Goal: Information Seeking & Learning: Check status

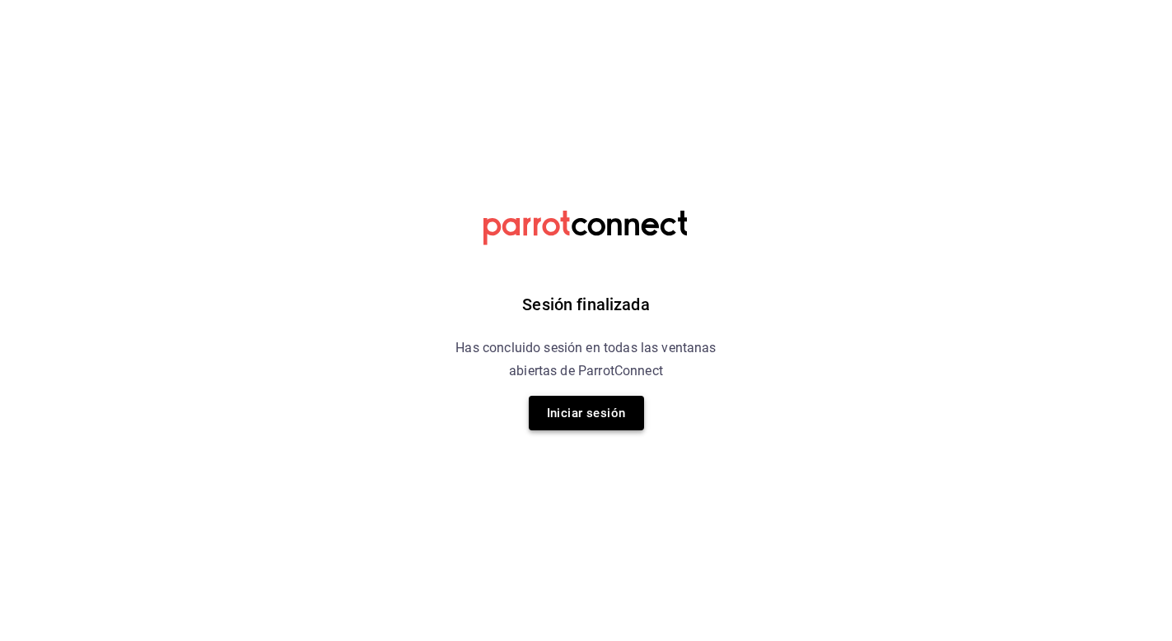
click at [608, 427] on button "Iniciar sesión" at bounding box center [586, 413] width 115 height 35
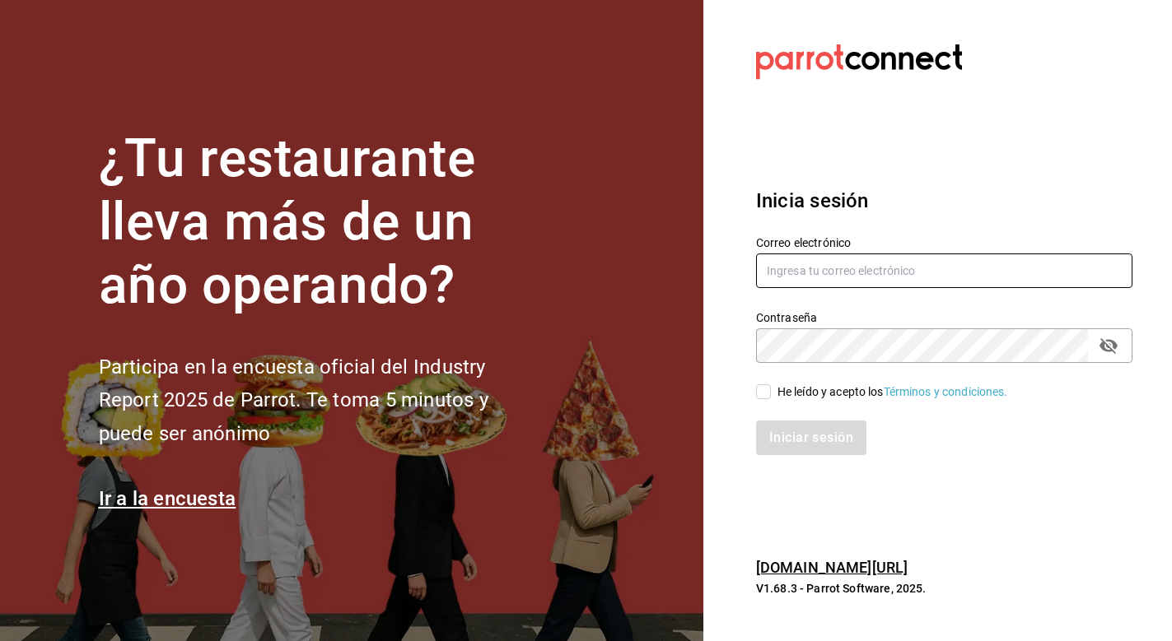
type input "[EMAIL_ADDRESS][DOMAIN_NAME]"
click at [765, 389] on input "He leído y acepto los Términos y condiciones." at bounding box center [763, 392] width 15 height 15
checkbox input "true"
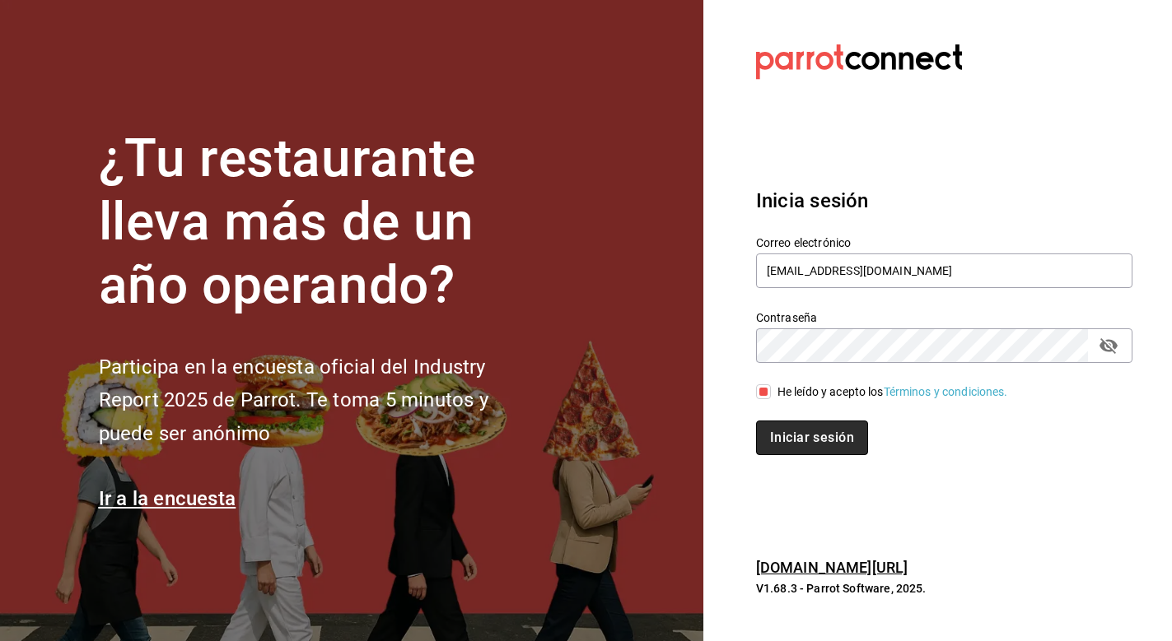
click at [777, 421] on button "Iniciar sesión" at bounding box center [812, 438] width 112 height 35
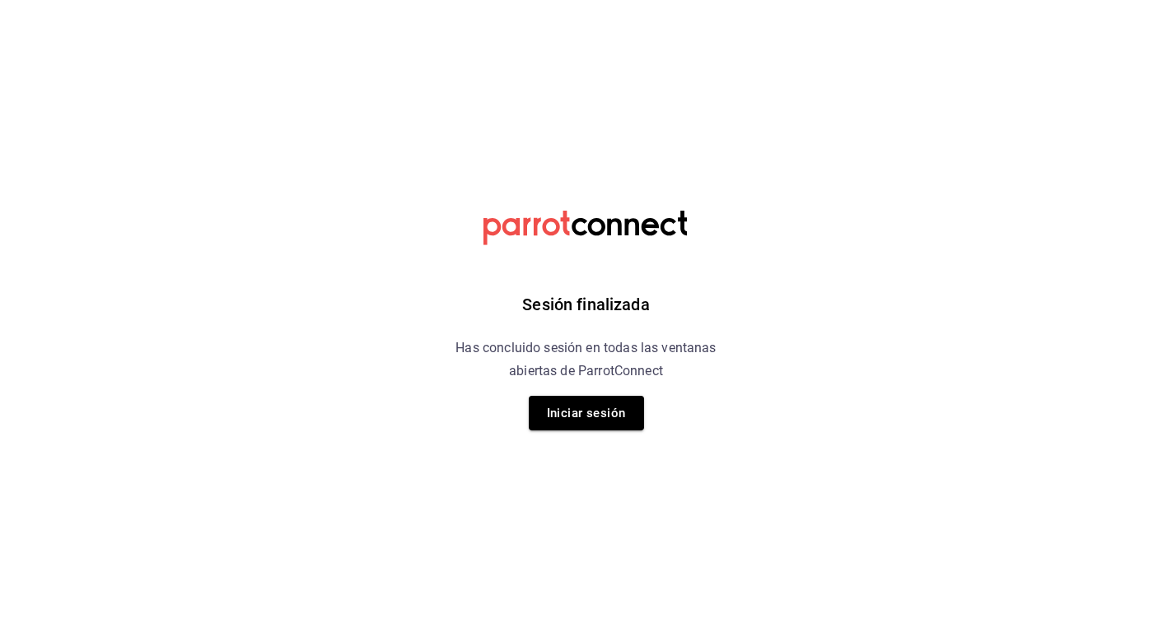
click at [667, 413] on div "Sesión finalizada Has concluido sesión en todas las ventanas abiertas de Parrot…" at bounding box center [586, 320] width 416 height 641
click at [613, 411] on button "Iniciar sesión" at bounding box center [586, 413] width 115 height 35
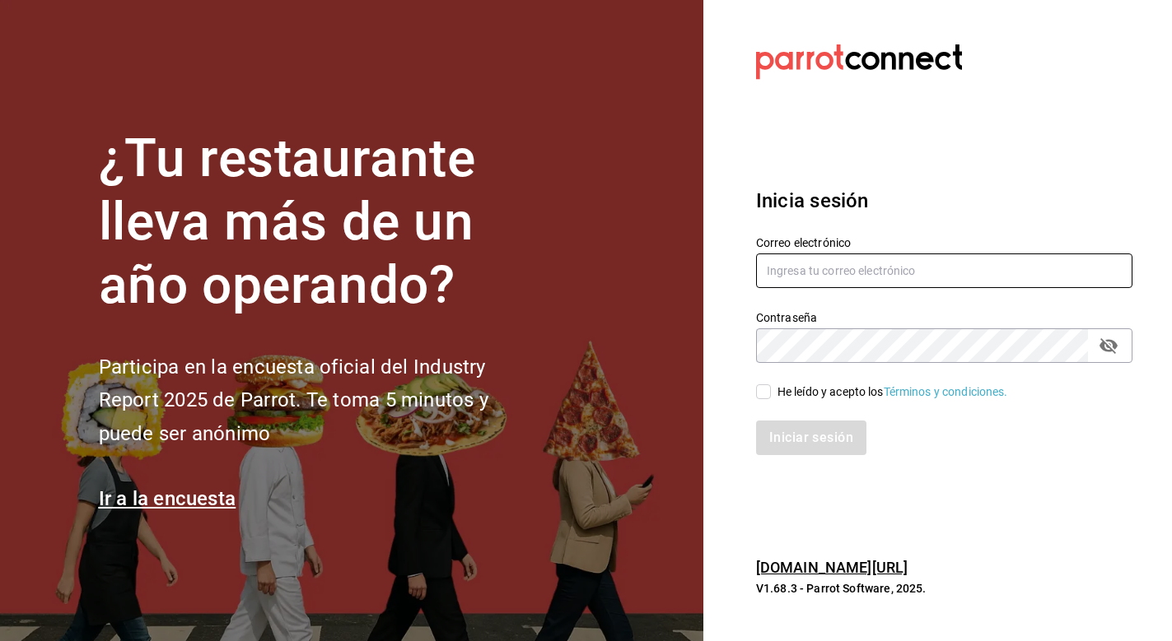
type input "[EMAIL_ADDRESS][DOMAIN_NAME]"
click at [763, 392] on input "He leído y acepto los Términos y condiciones." at bounding box center [763, 392] width 15 height 15
checkbox input "true"
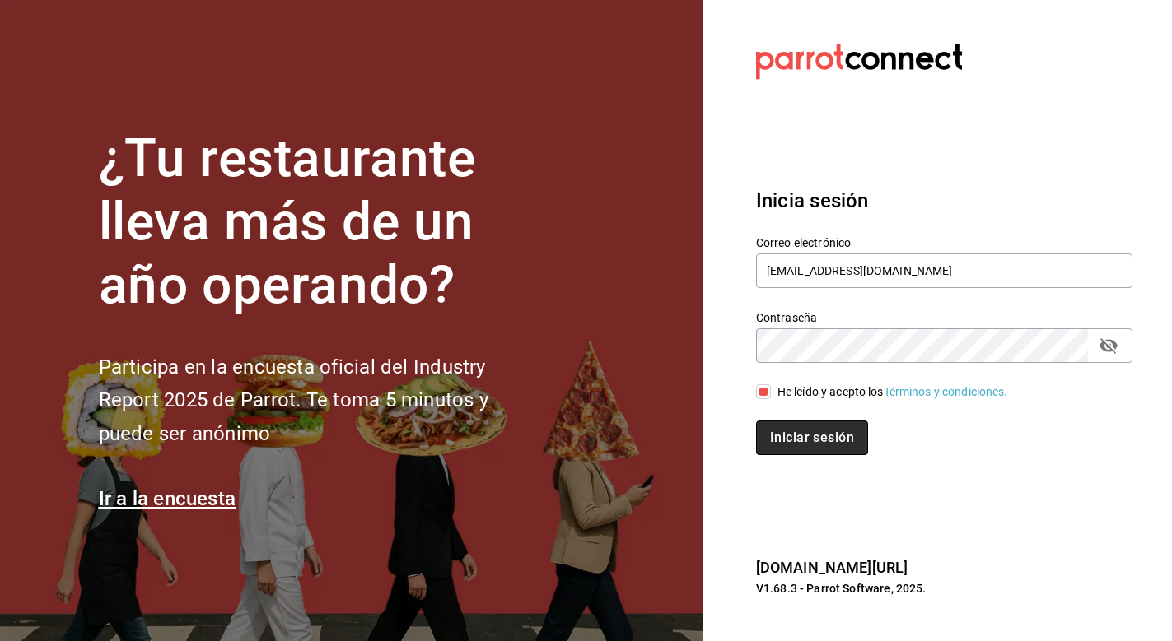
click at [781, 428] on button "Iniciar sesión" at bounding box center [812, 438] width 112 height 35
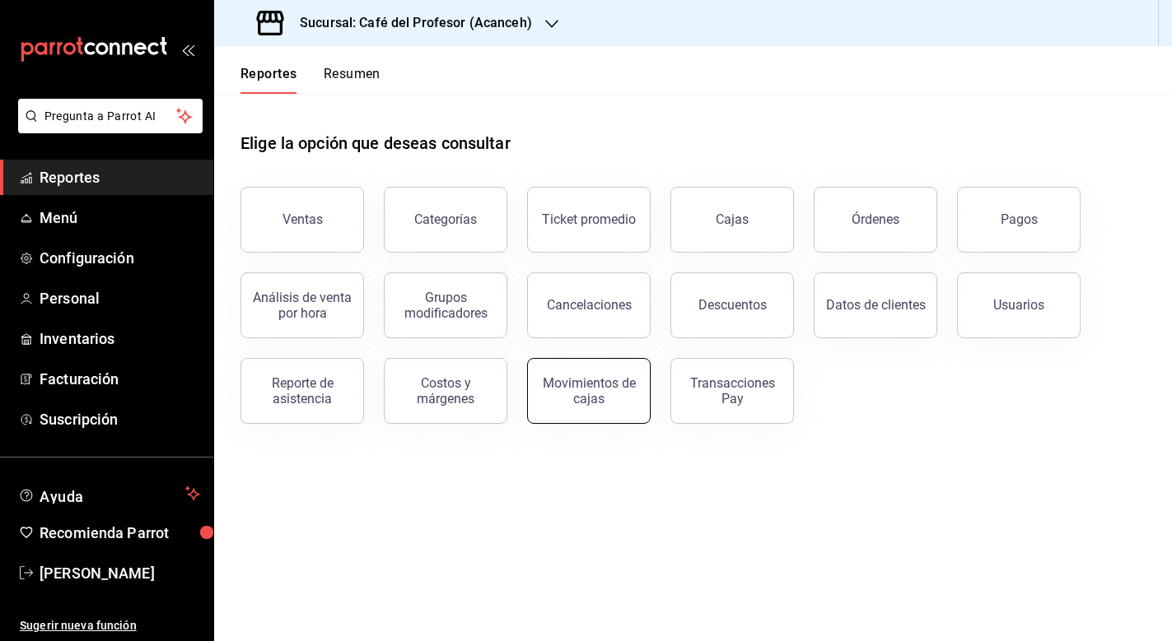
click at [560, 374] on button "Movimientos de cajas" at bounding box center [589, 391] width 124 height 66
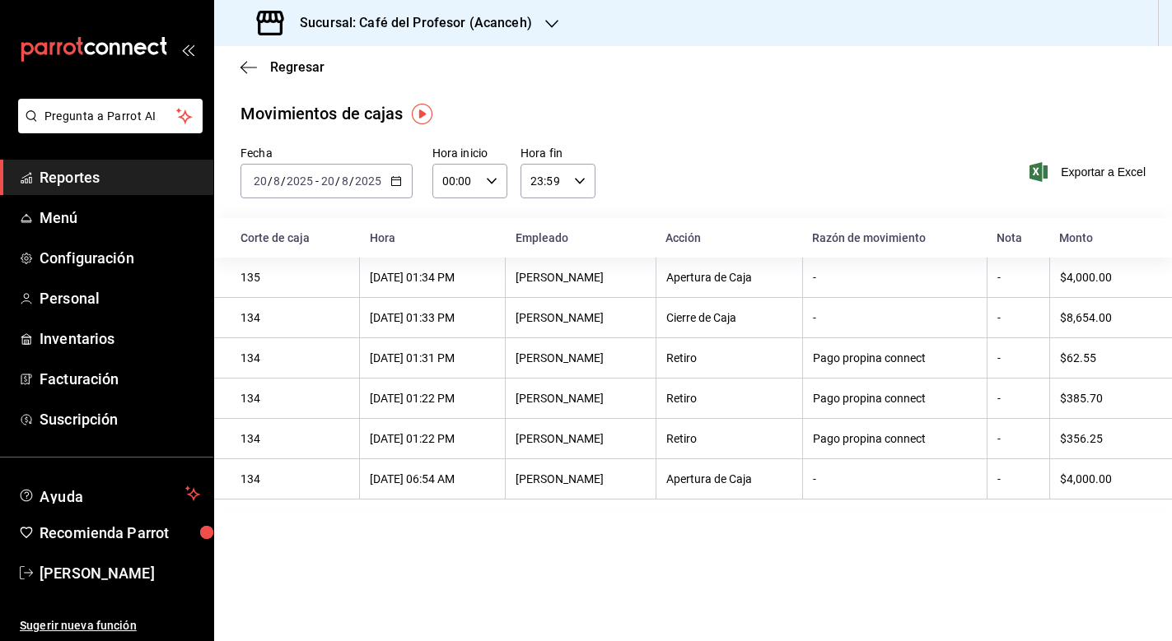
click at [400, 180] on icon "button" at bounding box center [396, 181] width 12 height 12
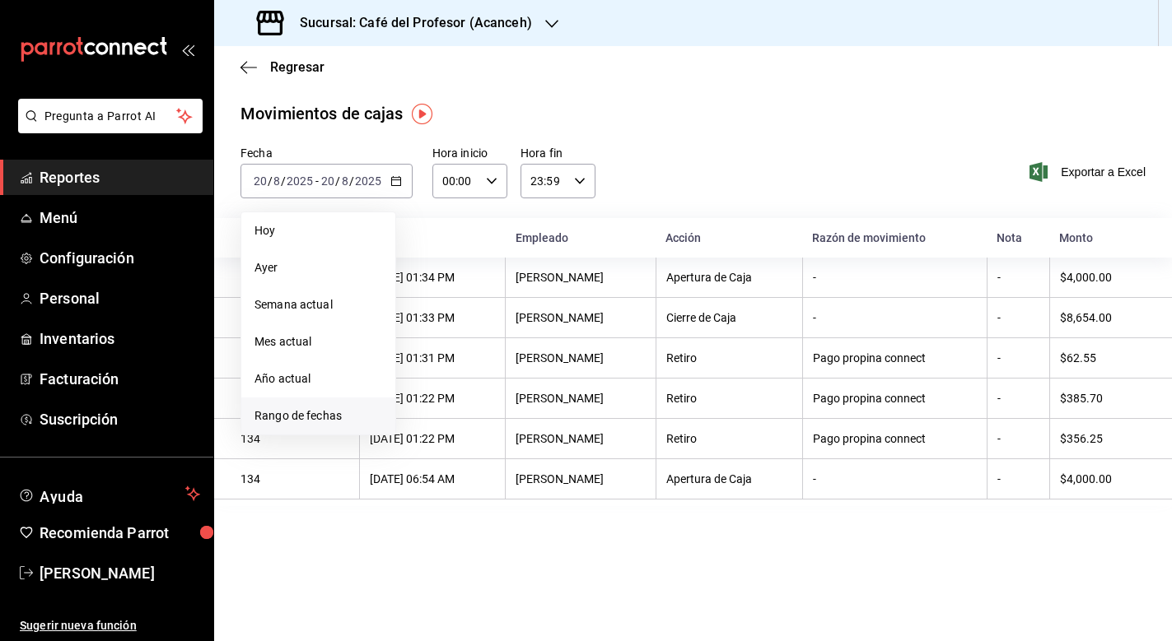
click at [304, 421] on span "Rango de fechas" at bounding box center [318, 416] width 128 height 17
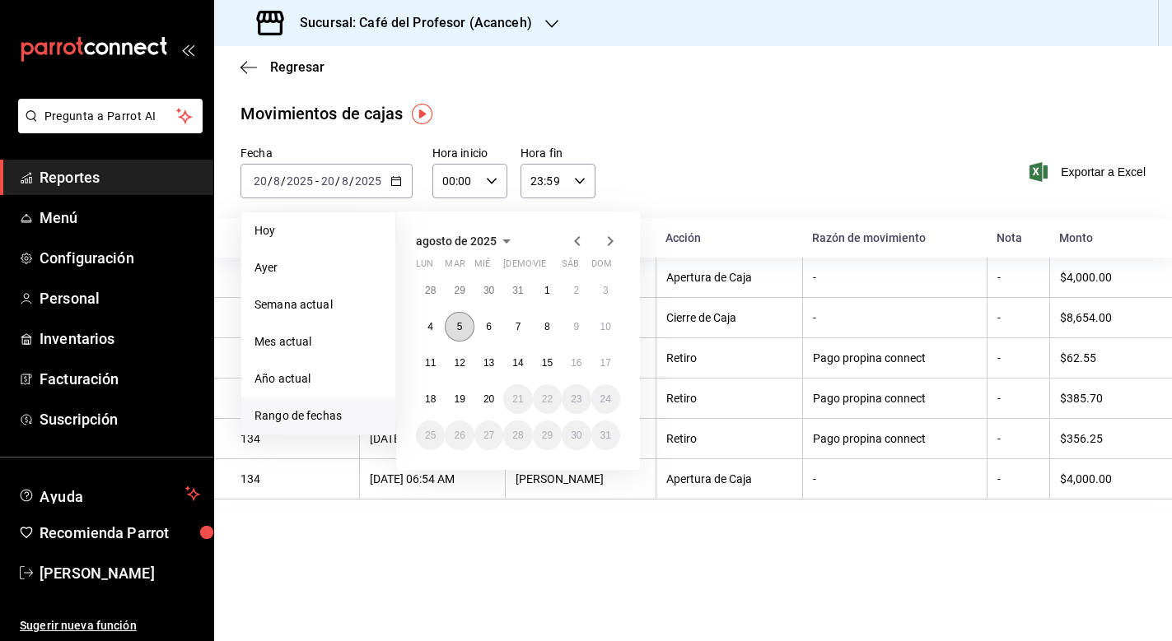
click at [462, 327] on abbr "5" at bounding box center [460, 327] width 6 height 12
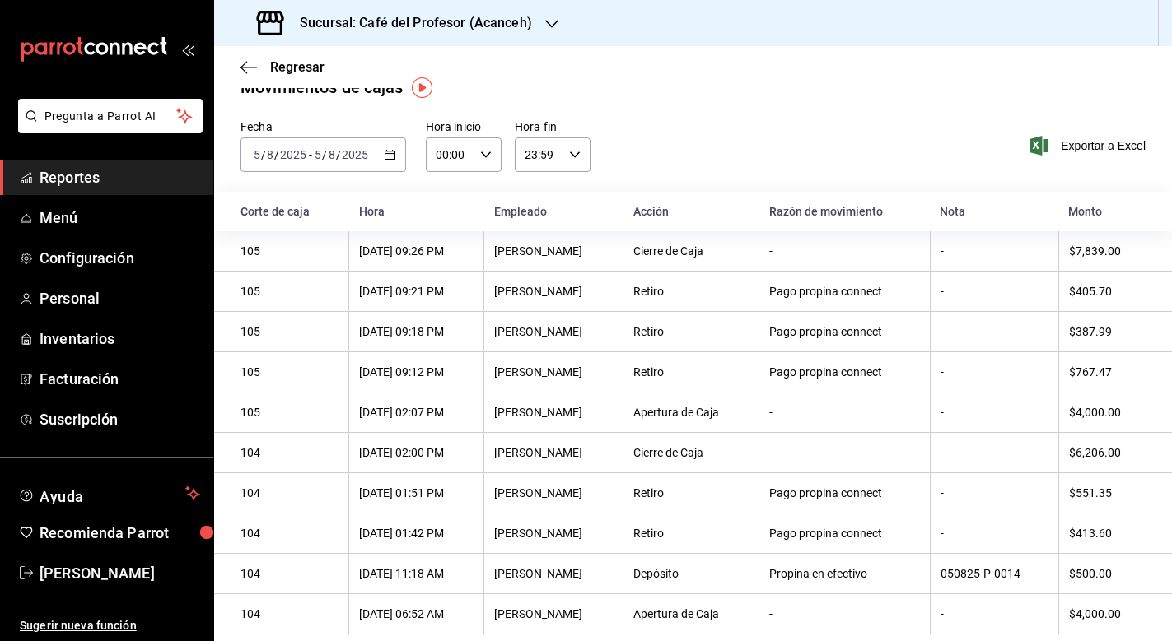
scroll to position [26, 0]
click at [1081, 144] on span "Exportar a Excel" at bounding box center [1089, 146] width 113 height 20
click at [236, 63] on div "Regresar" at bounding box center [693, 67] width 958 height 42
click at [245, 70] on icon "button" at bounding box center [248, 67] width 16 height 15
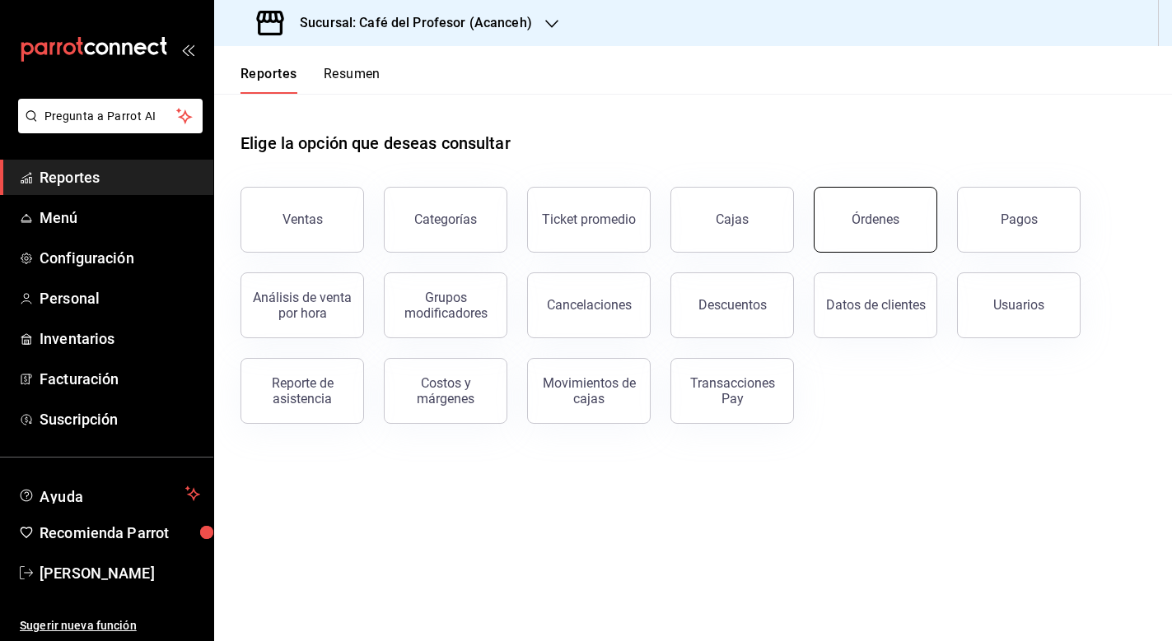
click at [903, 224] on button "Órdenes" at bounding box center [876, 220] width 124 height 66
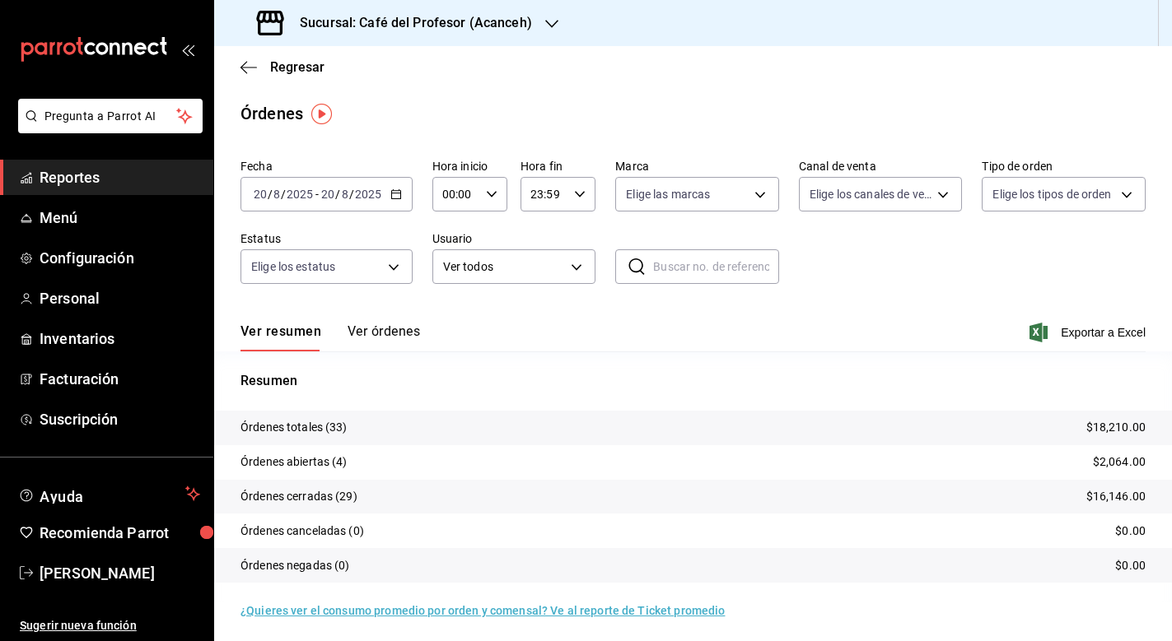
click at [651, 268] on div "​ ​" at bounding box center [697, 267] width 164 height 35
type input "050825P-0014"
click at [405, 200] on div "2025-08-20 20 / 8 / 2025 - 2025-08-20 20 / 8 / 2025" at bounding box center [326, 194] width 172 height 35
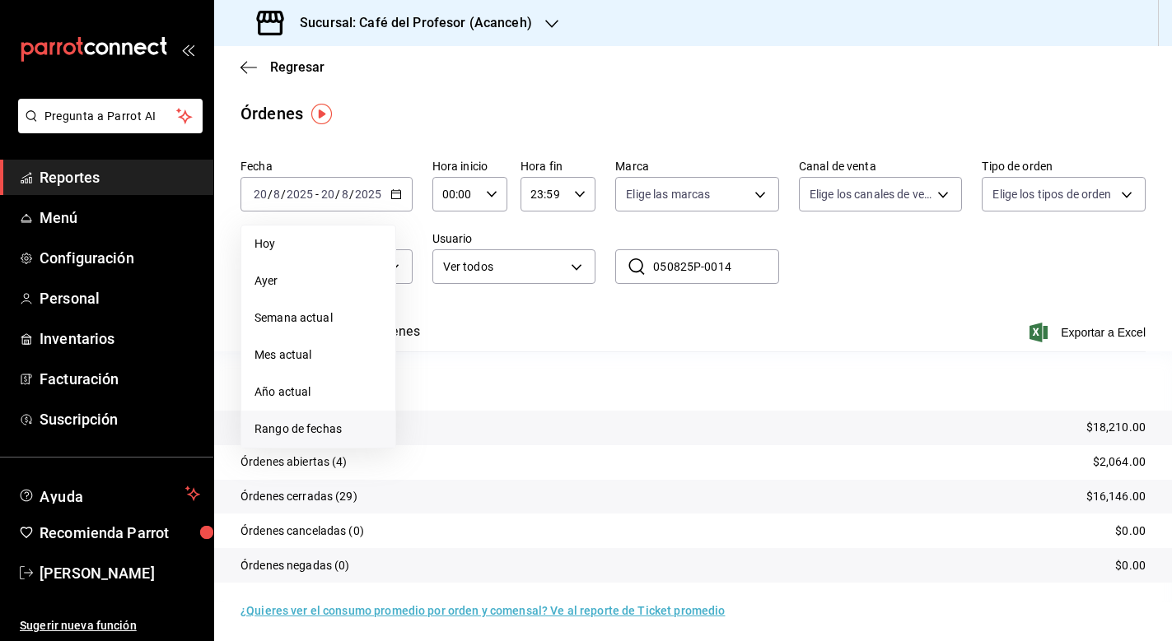
click at [332, 436] on span "Rango de fechas" at bounding box center [318, 429] width 128 height 17
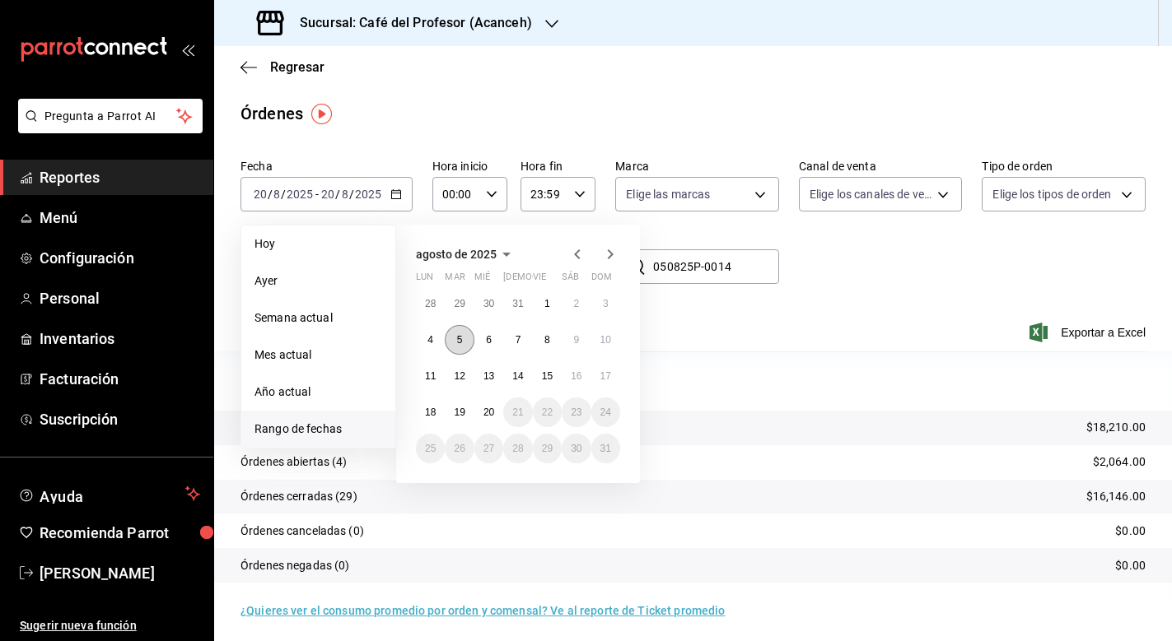
click at [463, 343] on abbr "5" at bounding box center [460, 340] width 6 height 12
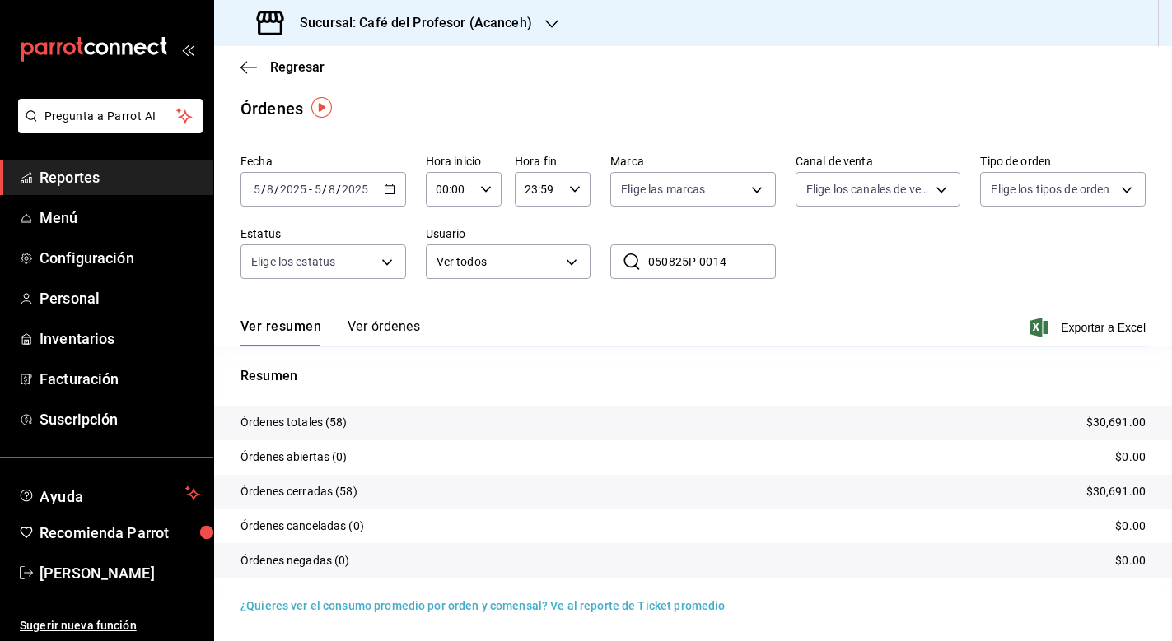
scroll to position [5, 0]
click at [730, 259] on input "050825P-0014" at bounding box center [712, 261] width 128 height 33
click at [382, 333] on button "Ver órdenes" at bounding box center [383, 333] width 72 height 28
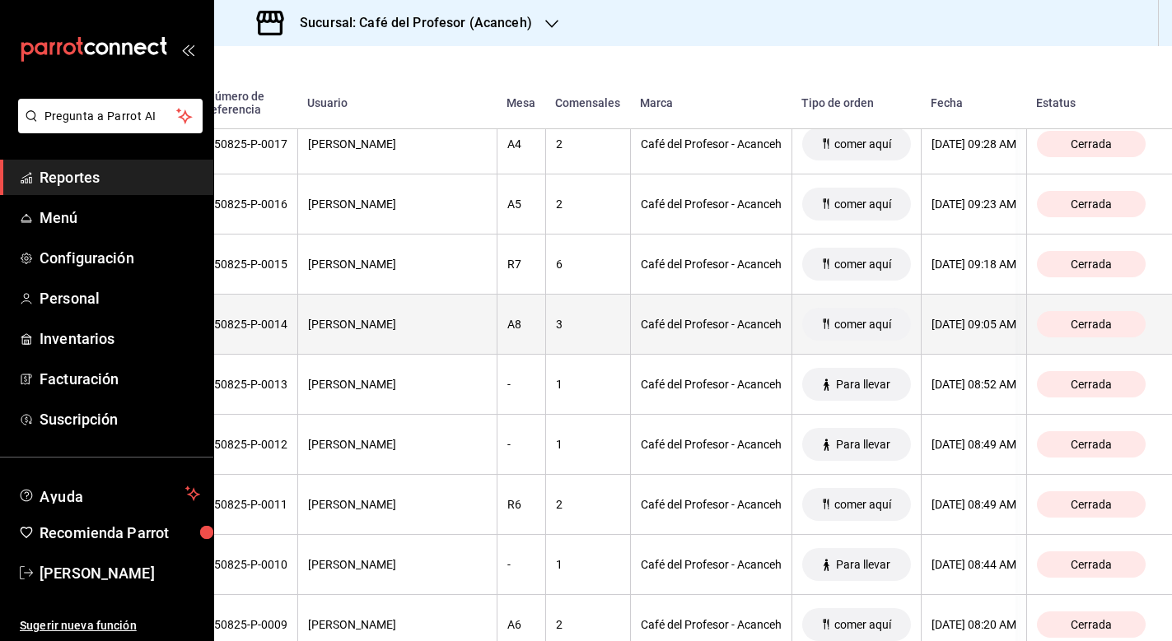
scroll to position [2783, 160]
click at [334, 330] on div "Carlos Cruz" at bounding box center [397, 325] width 179 height 13
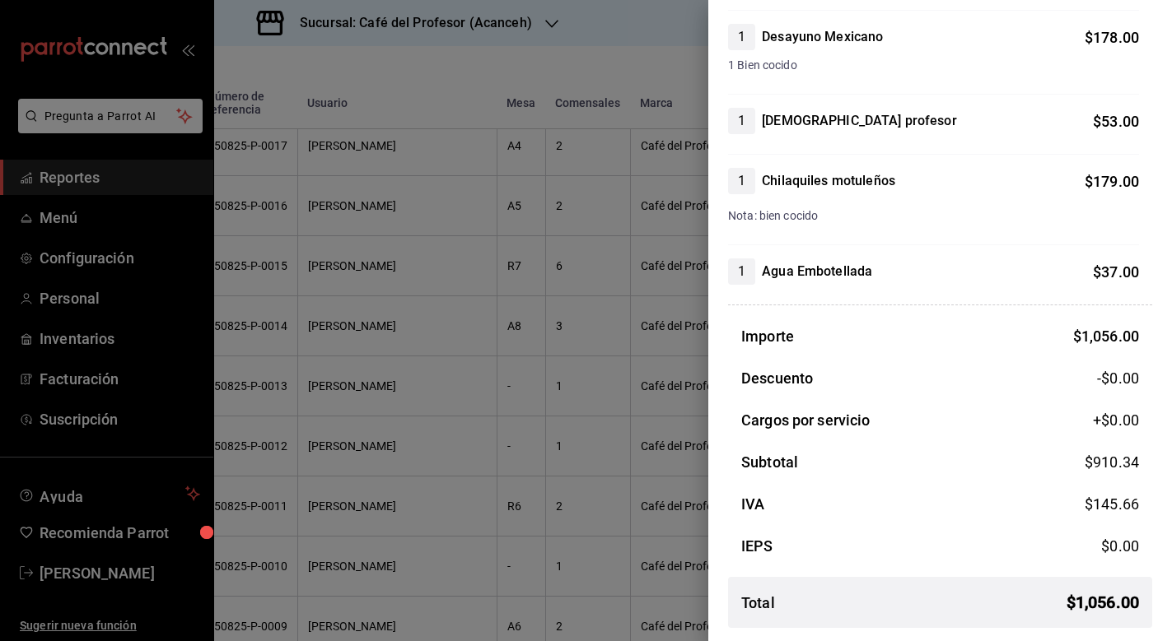
scroll to position [664, 0]
click at [569, 454] on div at bounding box center [586, 320] width 1172 height 641
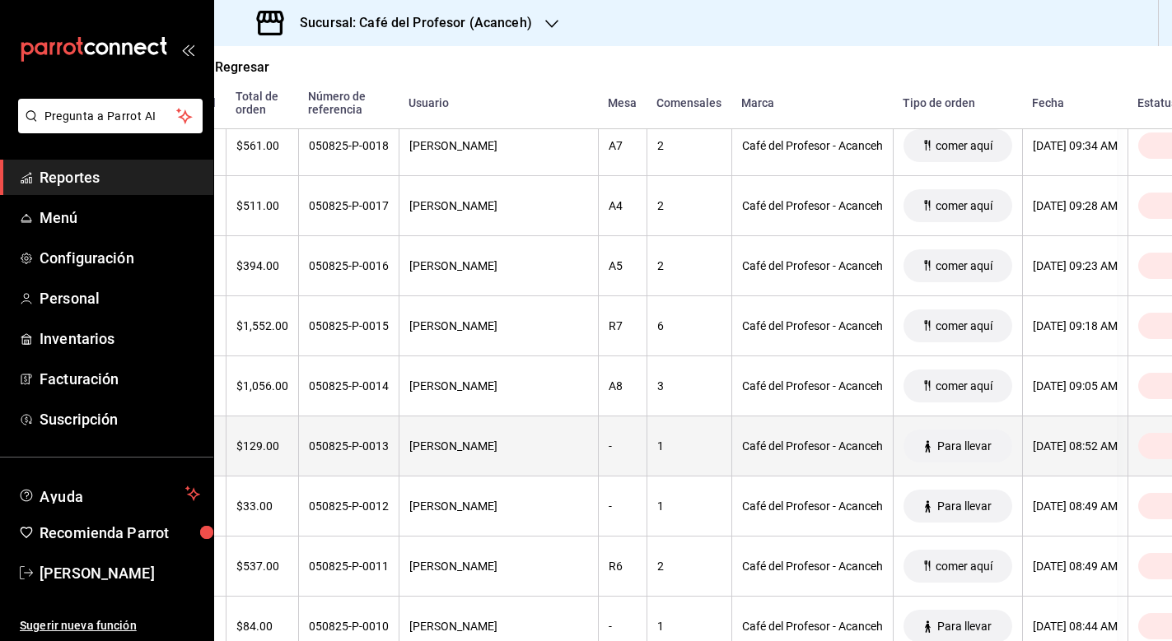
scroll to position [2721, 55]
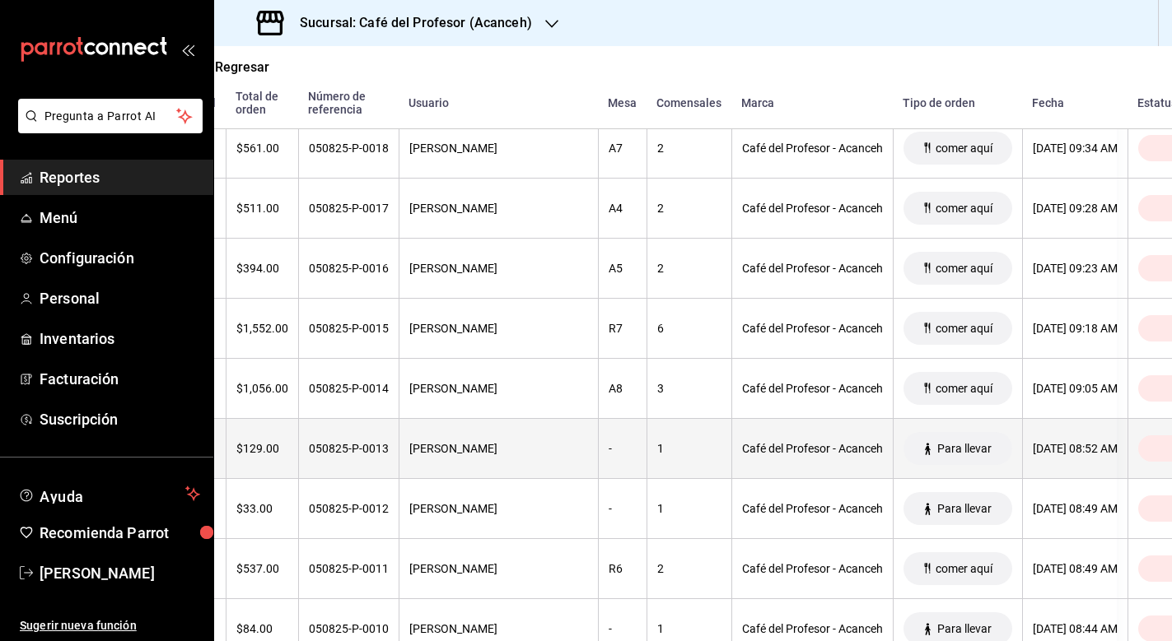
click at [424, 439] on th "Hugo Lastra" at bounding box center [498, 449] width 199 height 60
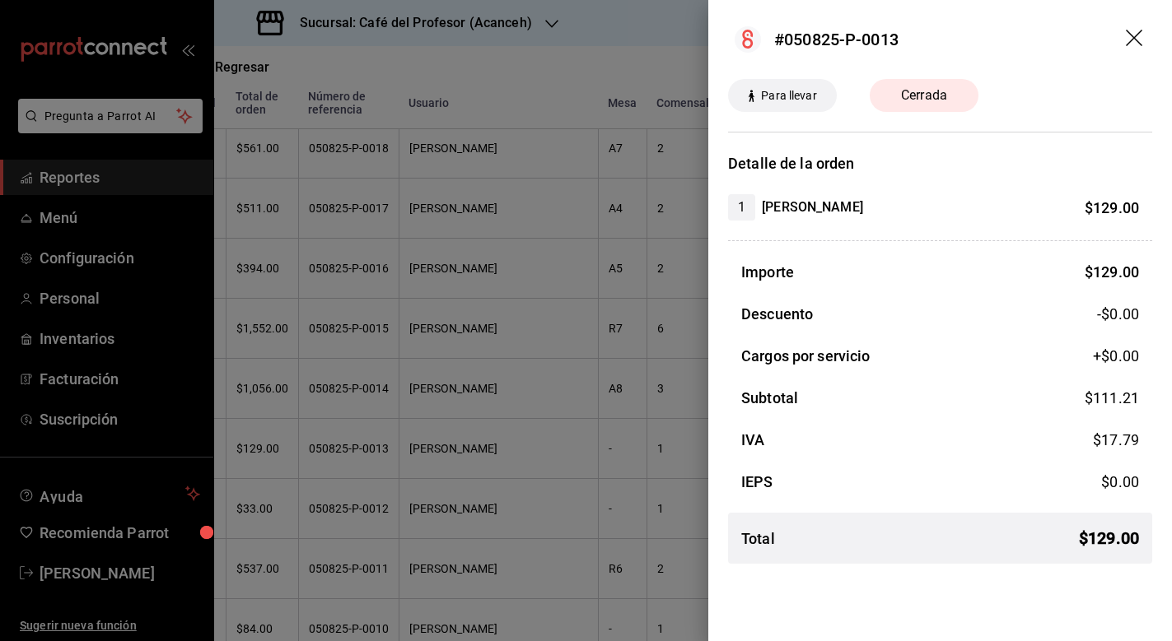
click at [422, 408] on div at bounding box center [586, 320] width 1172 height 641
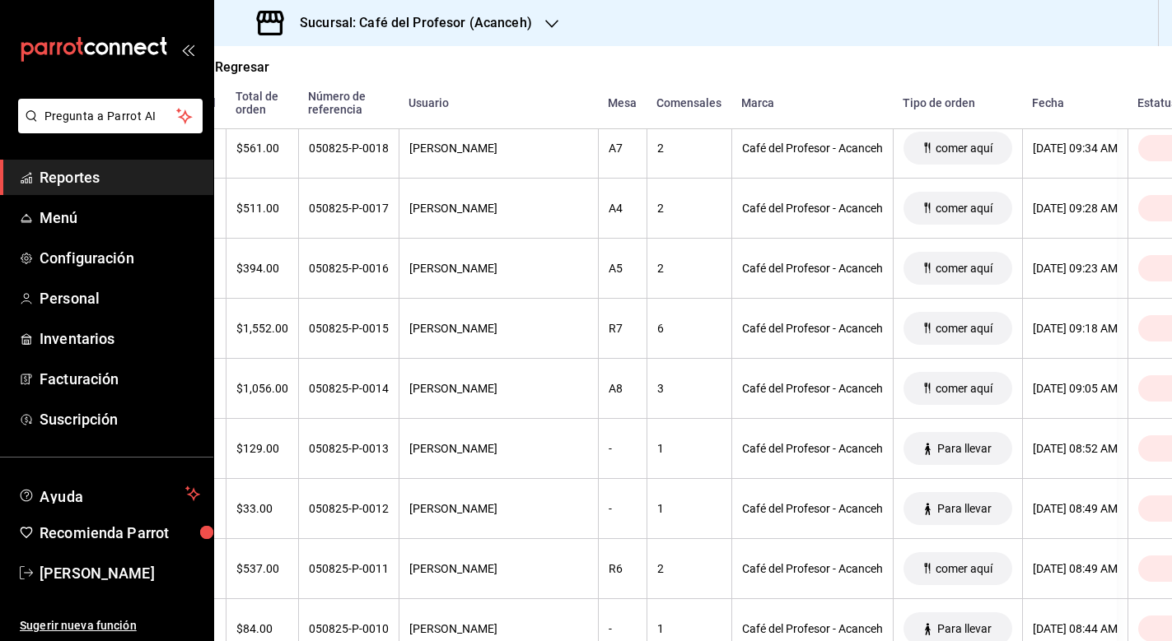
click at [422, 408] on th "Carlos Cruz" at bounding box center [498, 389] width 199 height 60
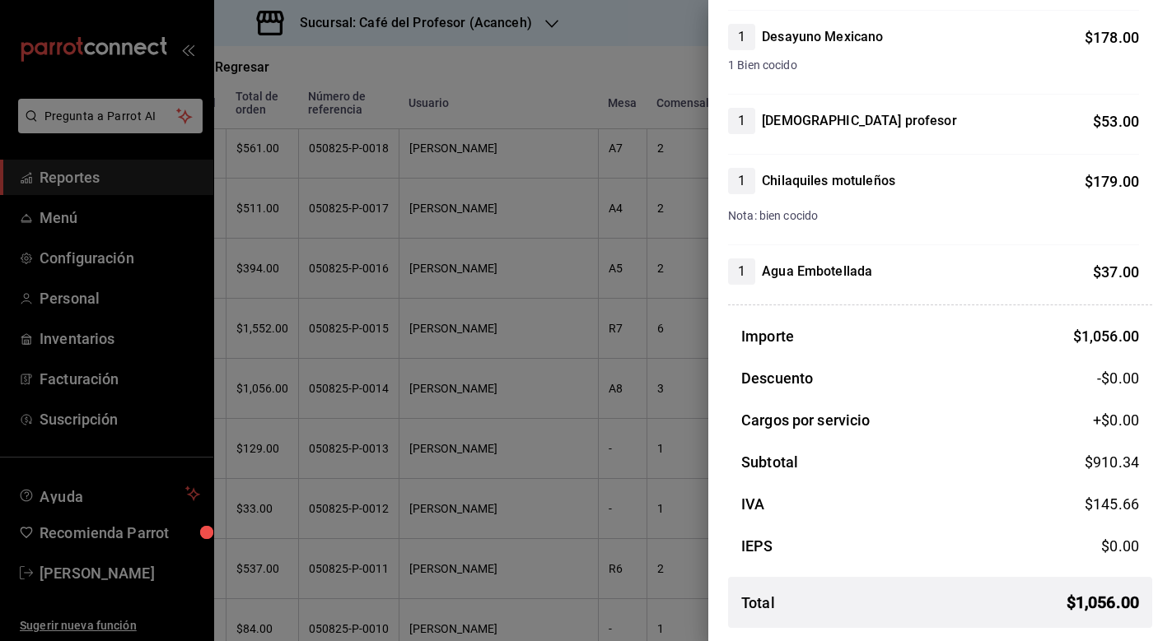
scroll to position [664, 0]
click at [386, 394] on div at bounding box center [586, 320] width 1172 height 641
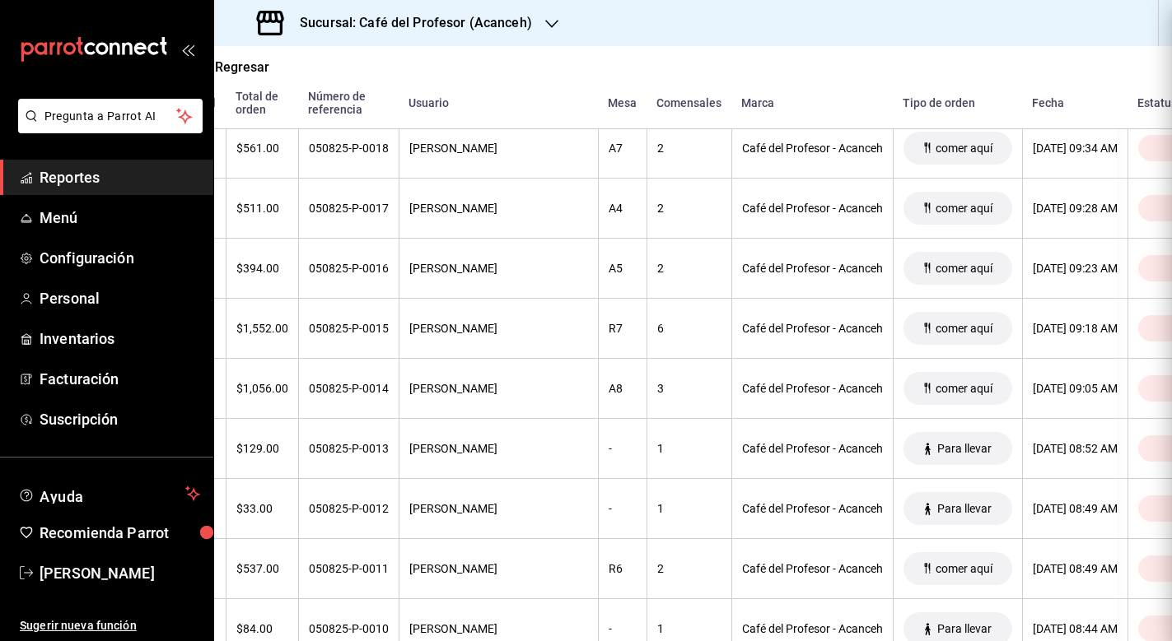
scroll to position [0, 0]
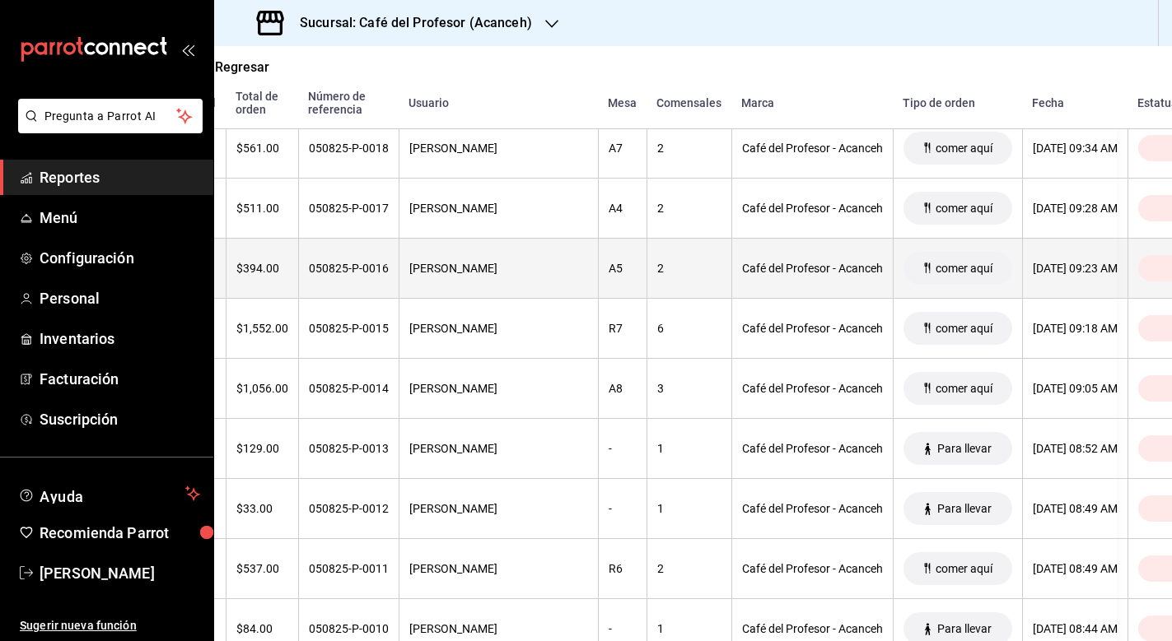
click at [465, 273] on div "Carlos Cruz" at bounding box center [498, 268] width 179 height 13
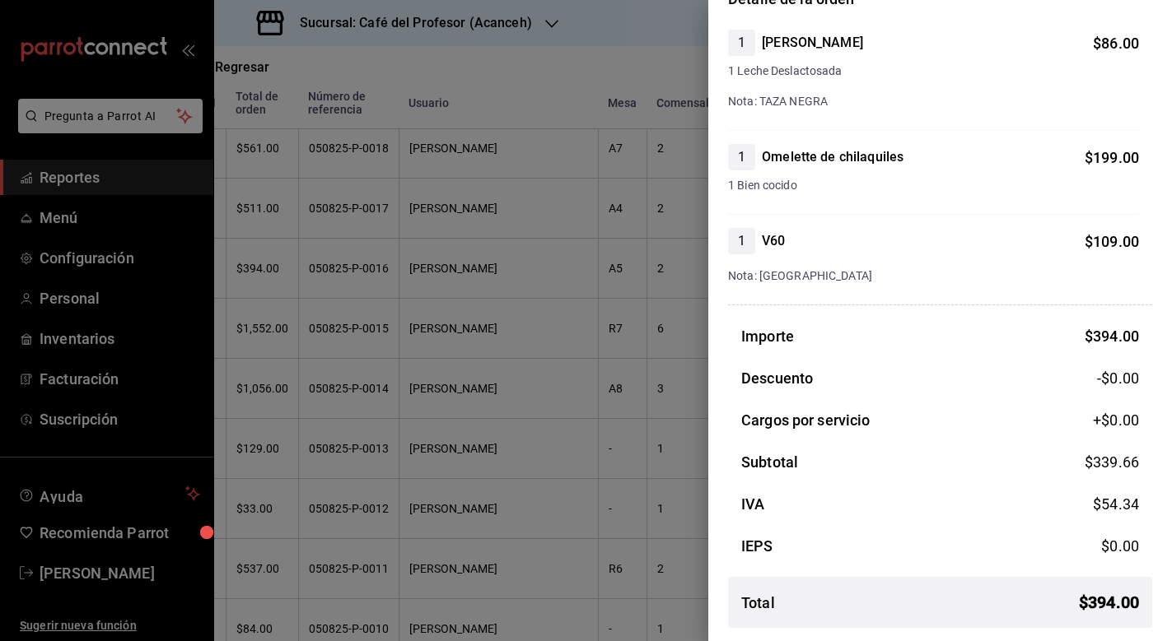
scroll to position [165, 0]
click at [520, 212] on div at bounding box center [586, 320] width 1172 height 641
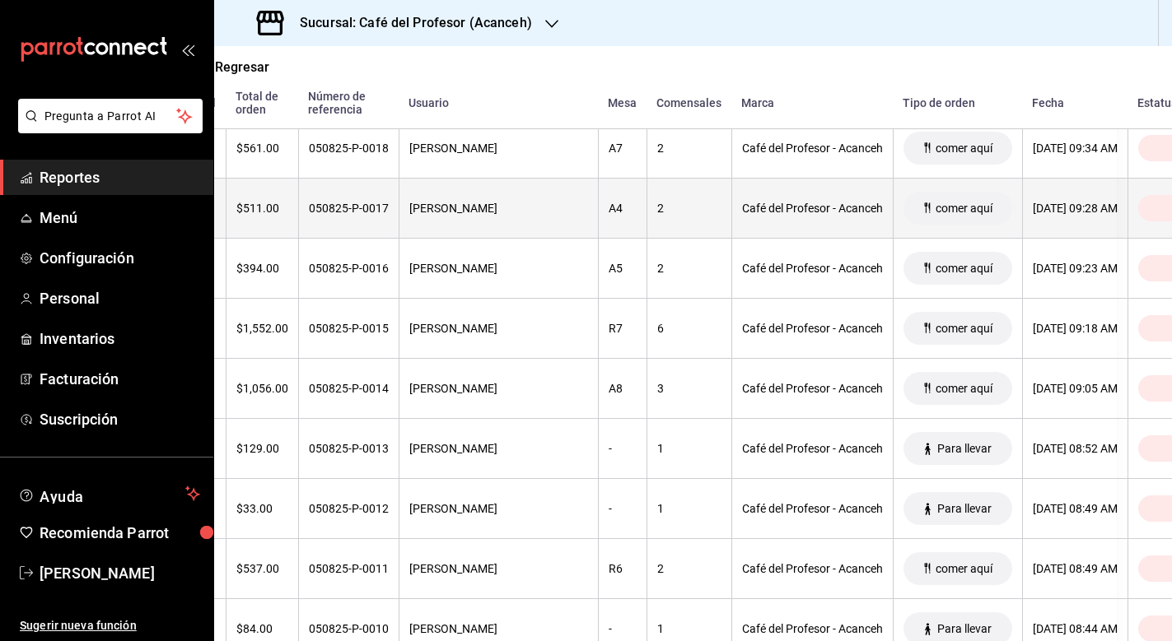
click at [510, 212] on div "Carlos Cruz" at bounding box center [498, 208] width 179 height 13
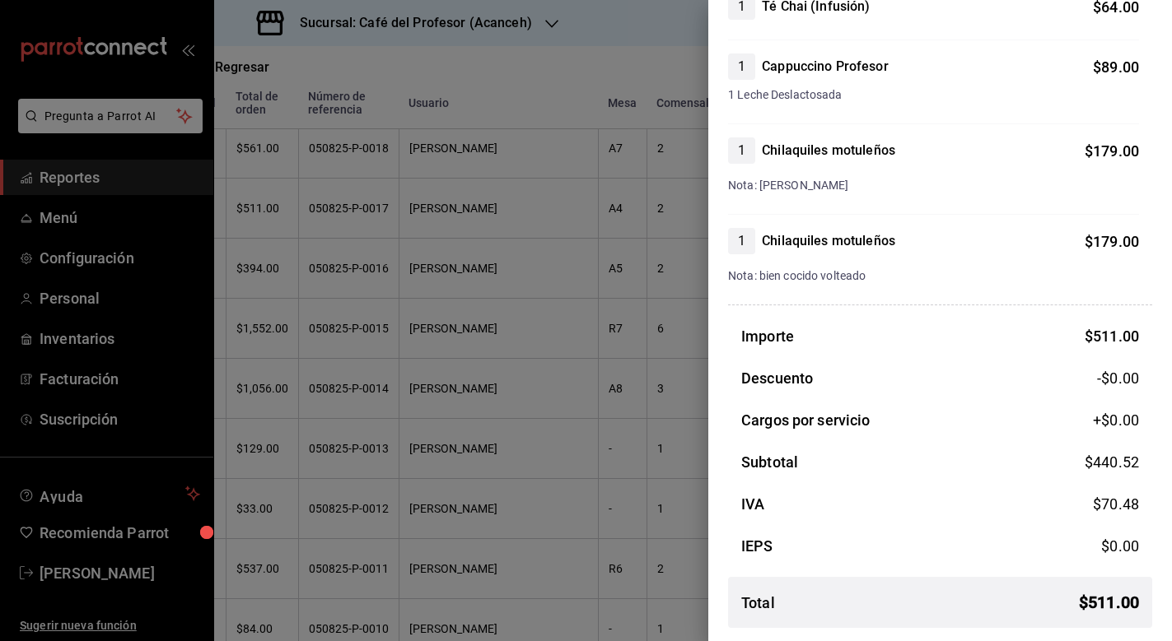
scroll to position [201, 0]
click at [541, 374] on div at bounding box center [586, 320] width 1172 height 641
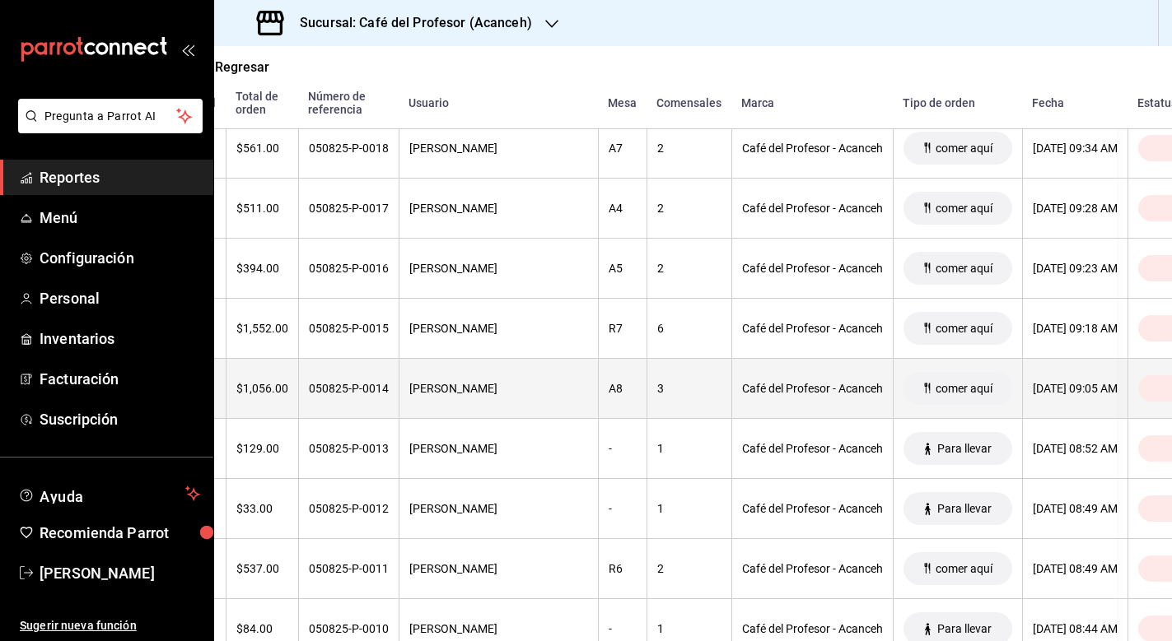
click at [443, 396] on th "Carlos Cruz" at bounding box center [498, 389] width 199 height 60
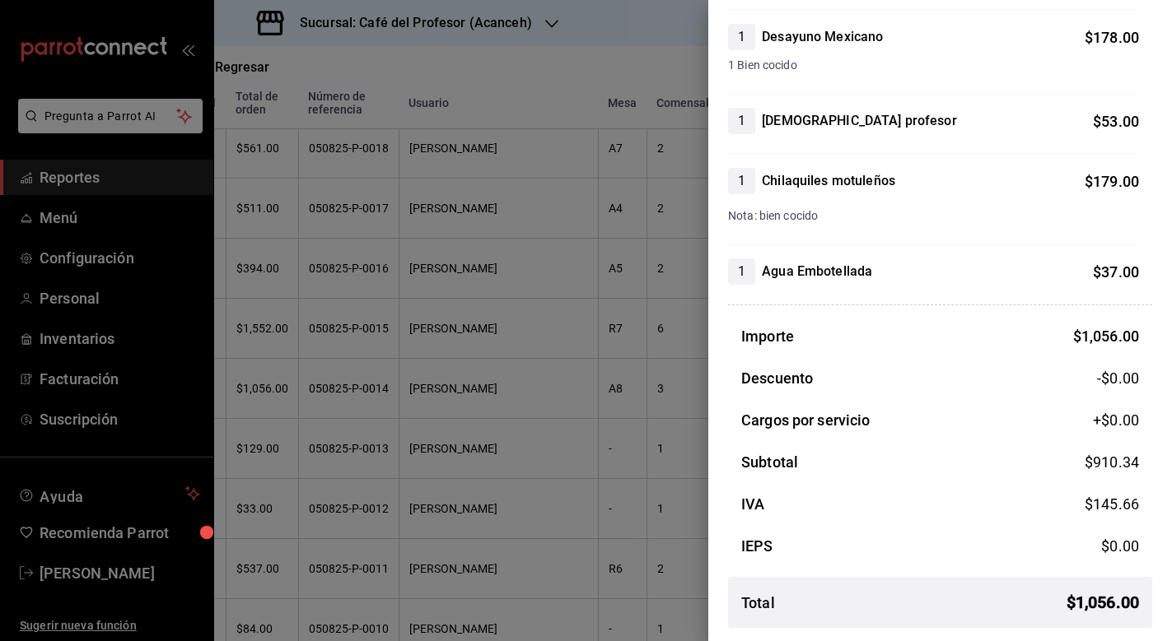
scroll to position [664, 0]
click at [431, 504] on div at bounding box center [586, 320] width 1172 height 641
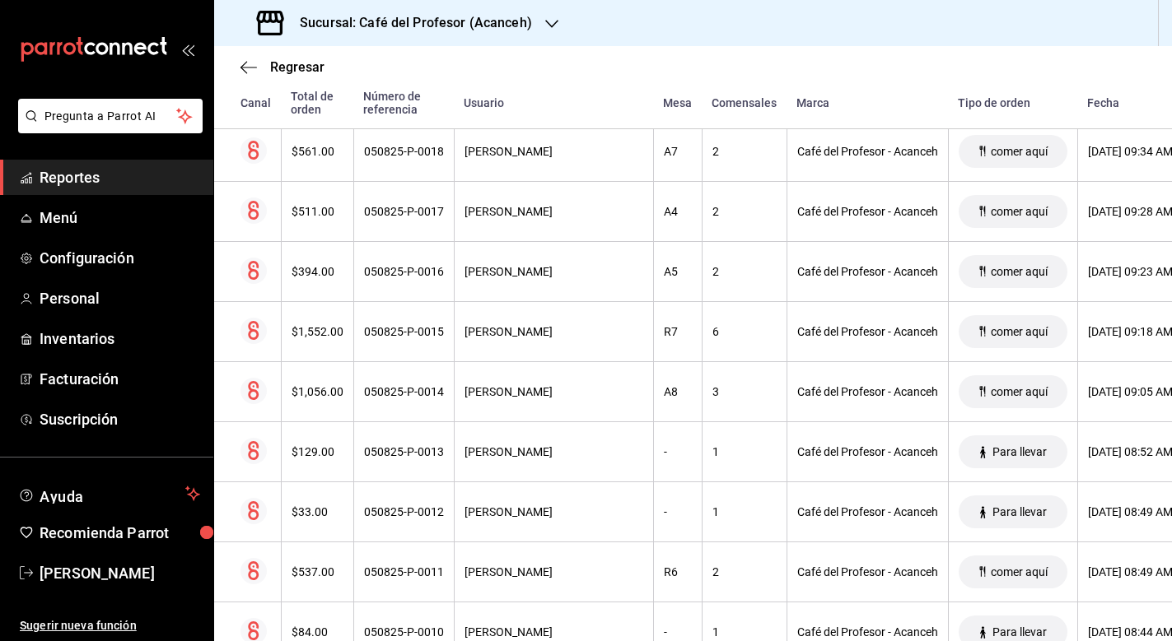
scroll to position [2717, 0]
click at [255, 66] on icon "button" at bounding box center [248, 67] width 16 height 15
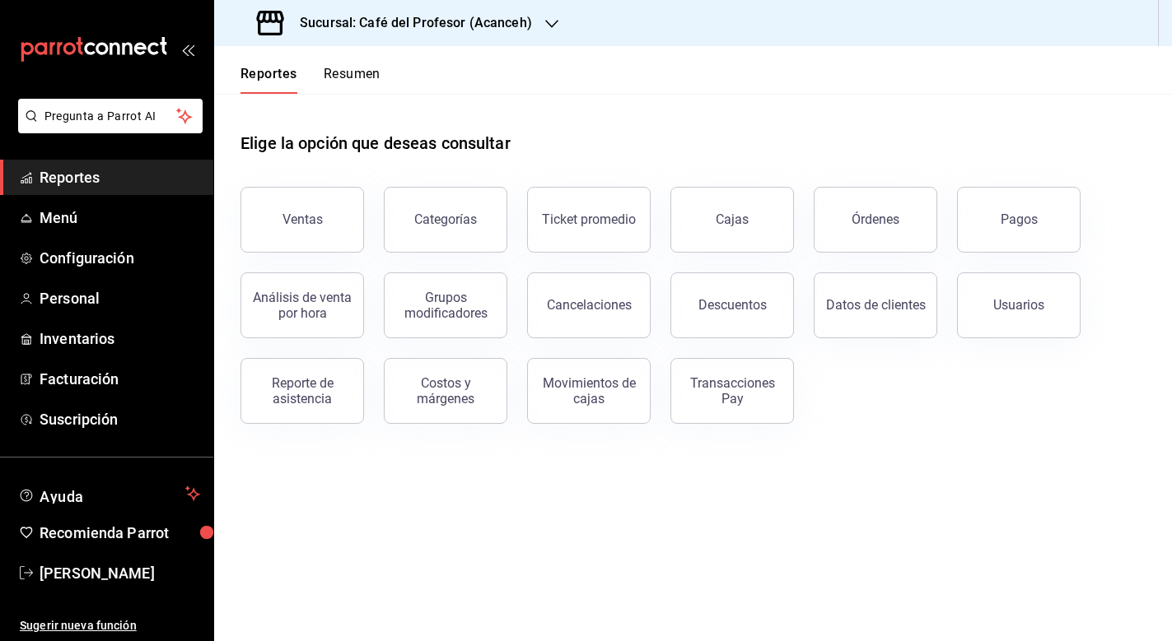
click at [694, 170] on div "Cajas" at bounding box center [722, 210] width 143 height 86
click at [694, 184] on div "Cajas" at bounding box center [722, 210] width 143 height 86
click at [699, 197] on button "Cajas" at bounding box center [732, 220] width 124 height 66
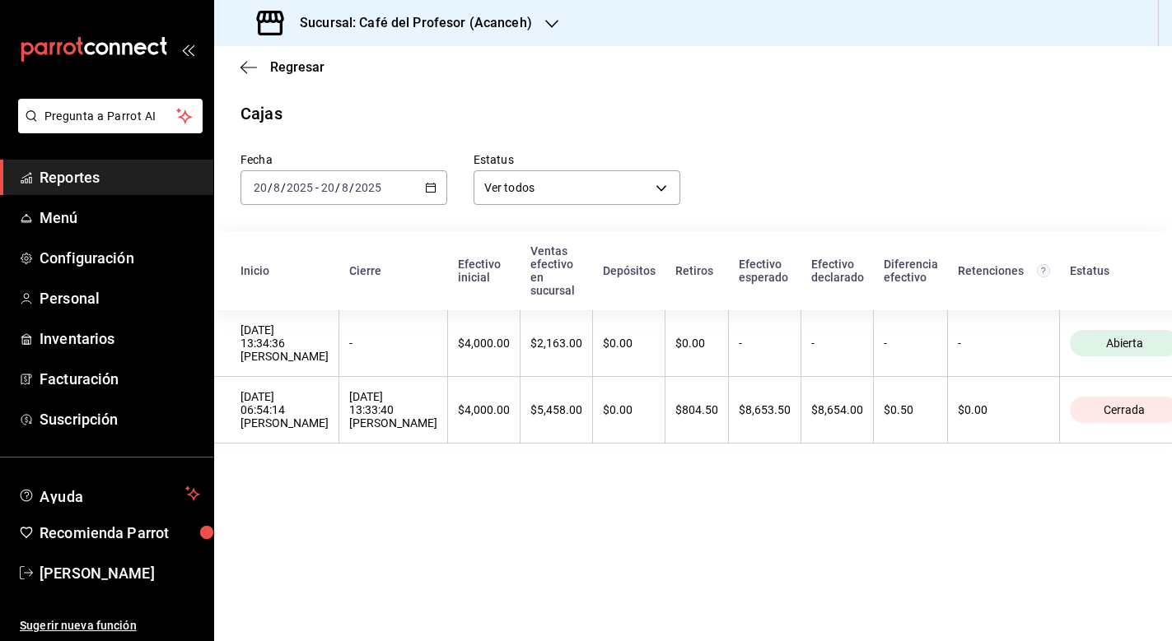
click at [426, 191] on \(Stroke\) "button" at bounding box center [431, 188] width 10 height 9
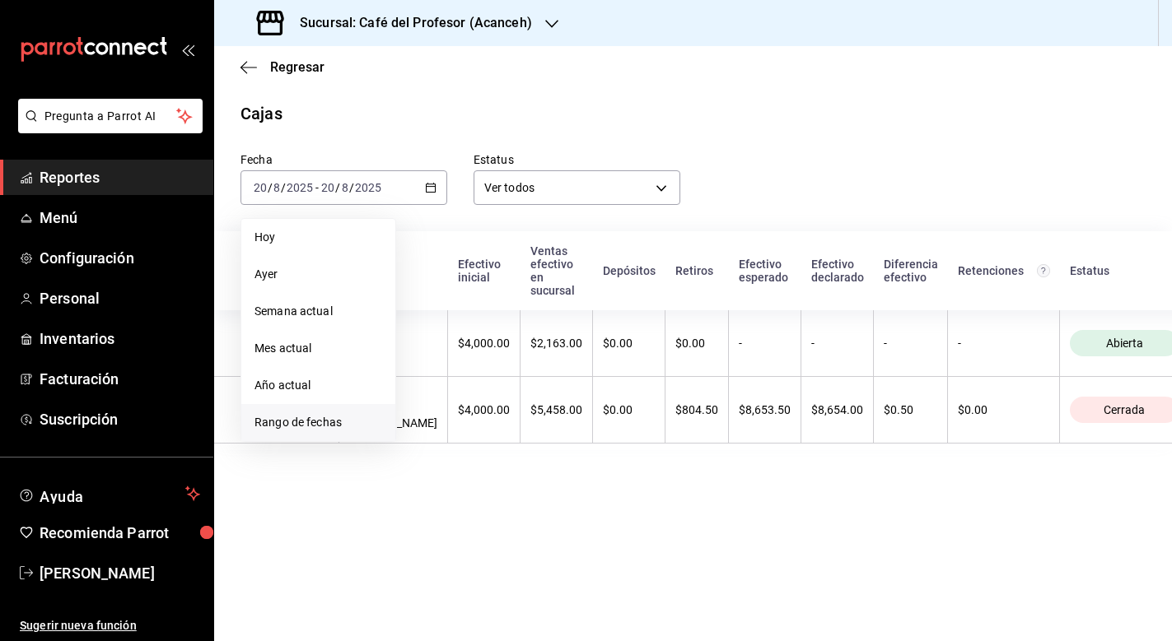
click at [297, 417] on span "Rango de fechas" at bounding box center [318, 422] width 128 height 17
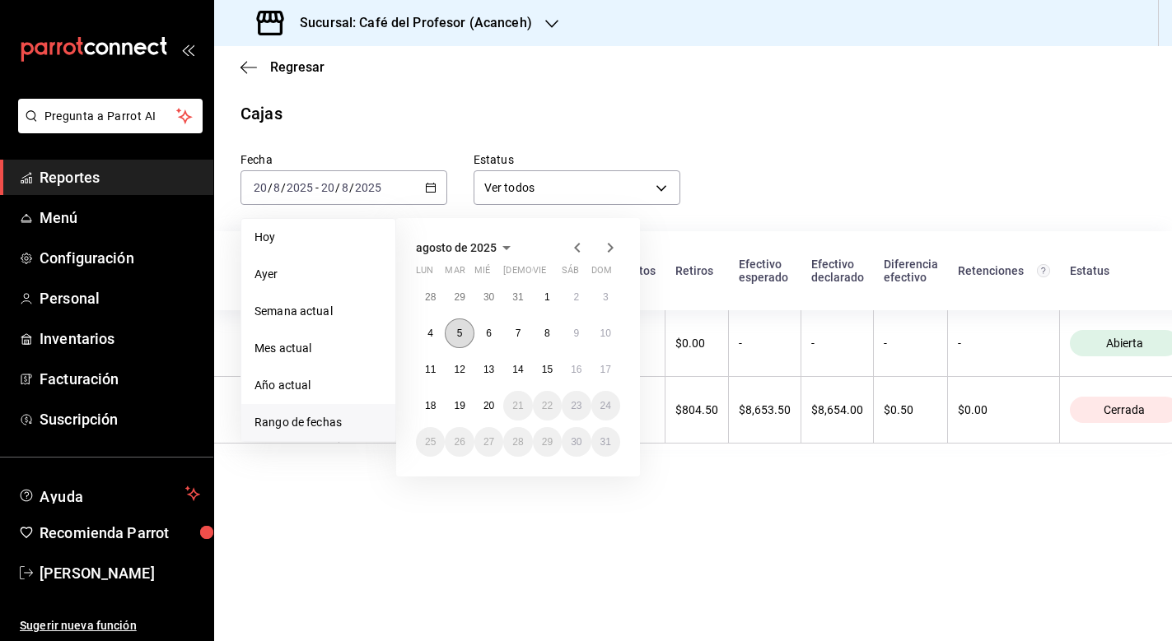
click at [454, 333] on button "5" at bounding box center [459, 334] width 29 height 30
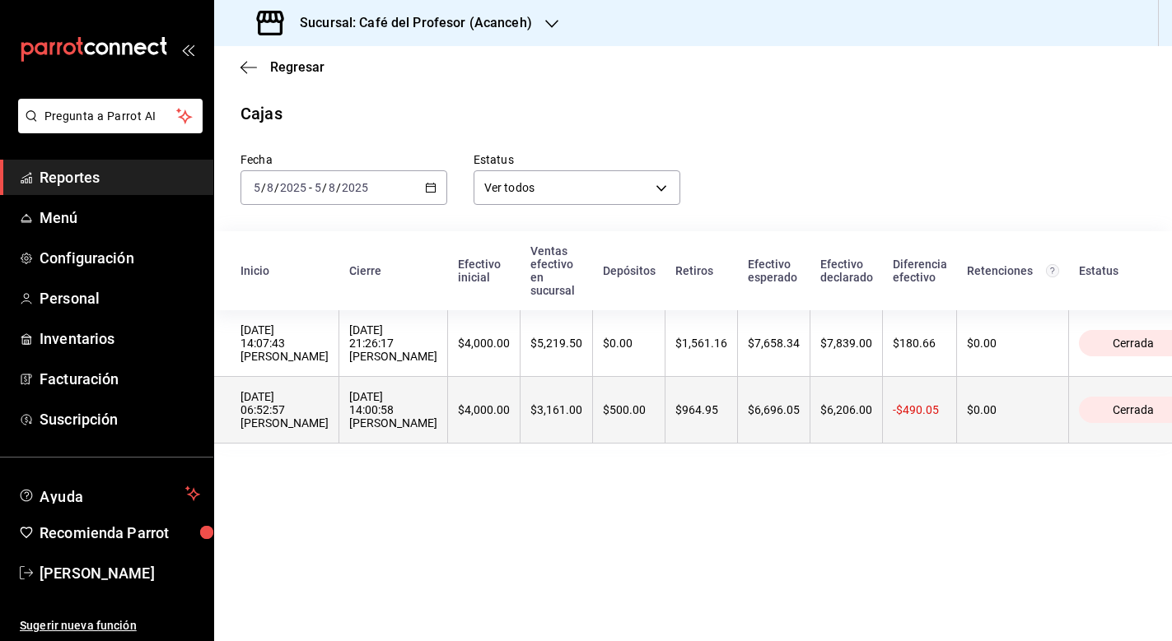
click at [595, 405] on th "$500.00" at bounding box center [629, 410] width 72 height 67
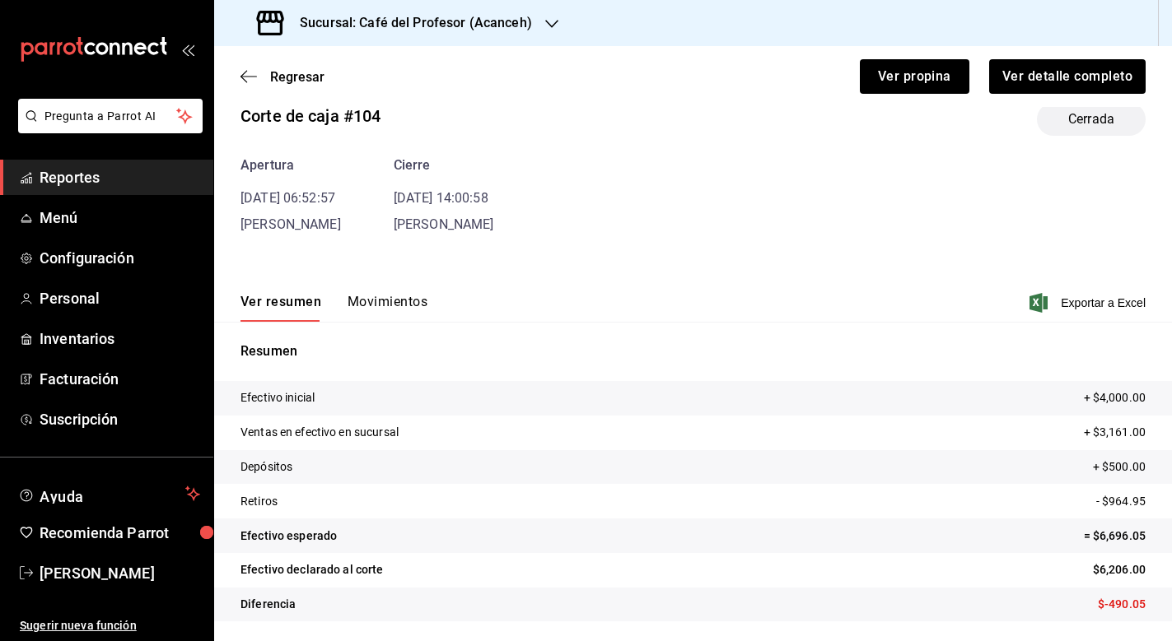
scroll to position [30, 0]
click at [389, 291] on div "Ver resumen Movimientos Exportar a Excel" at bounding box center [693, 298] width 958 height 48
click at [391, 300] on button "Movimientos" at bounding box center [387, 308] width 80 height 28
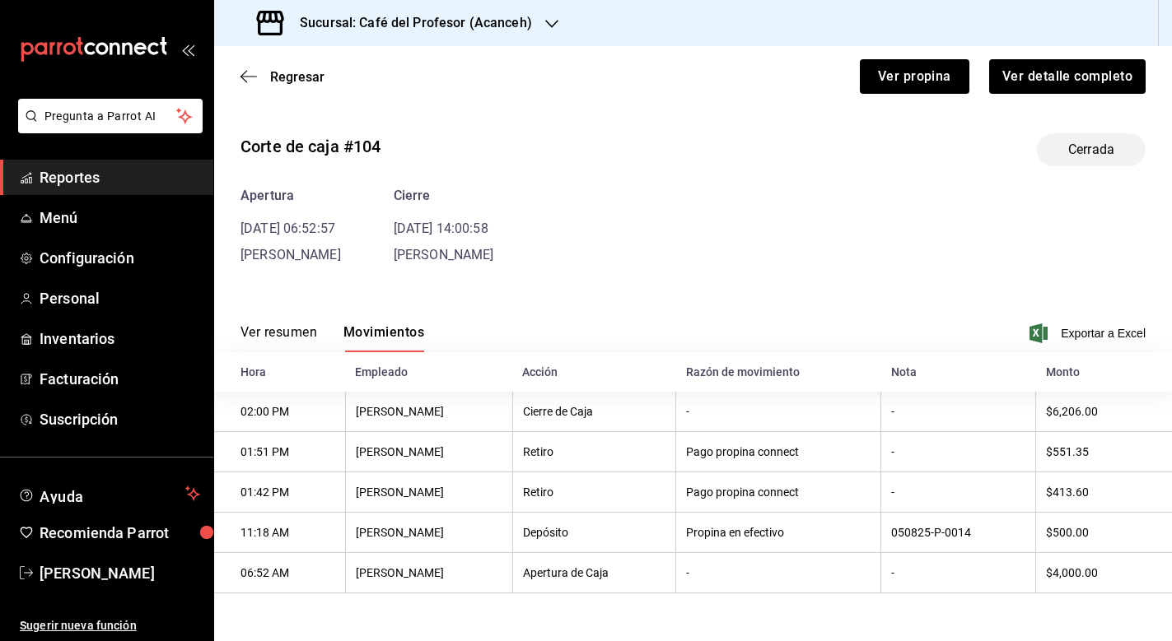
scroll to position [0, 0]
click at [900, 78] on button "Ver propina" at bounding box center [915, 76] width 110 height 35
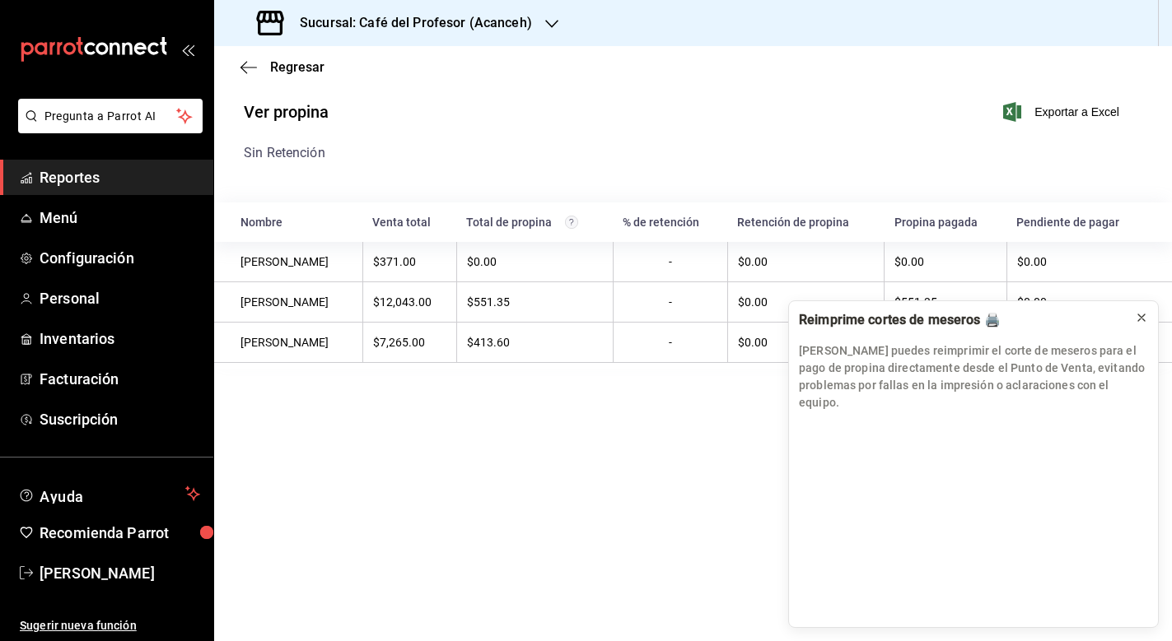
click at [1145, 324] on icon at bounding box center [1141, 317] width 13 height 13
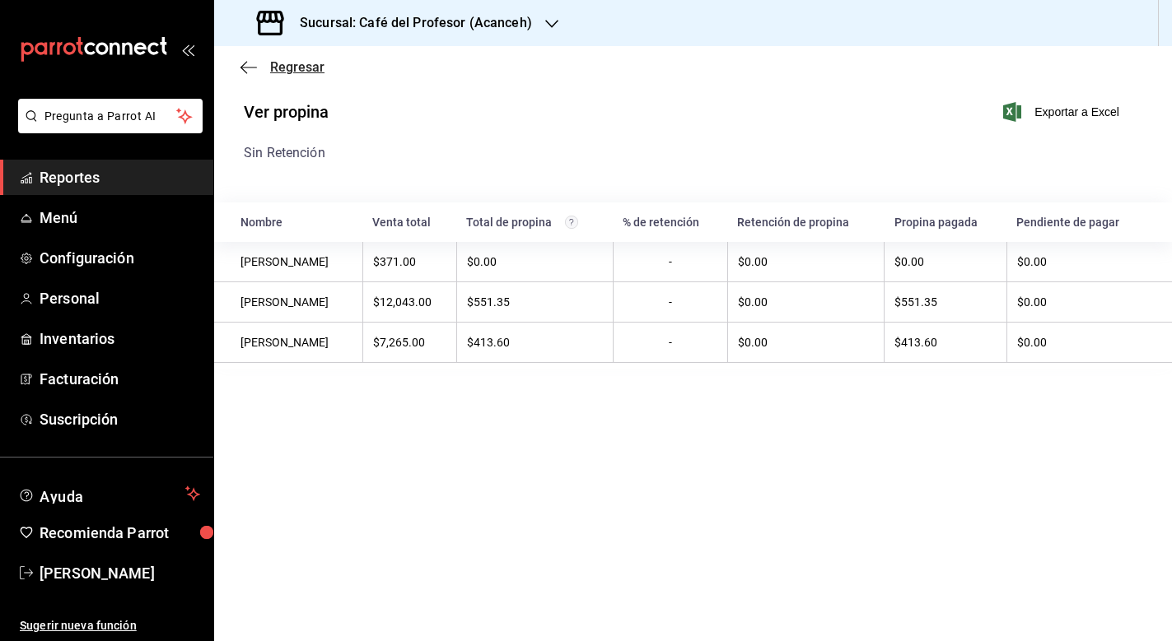
click at [258, 68] on span "Regresar" at bounding box center [282, 67] width 84 height 16
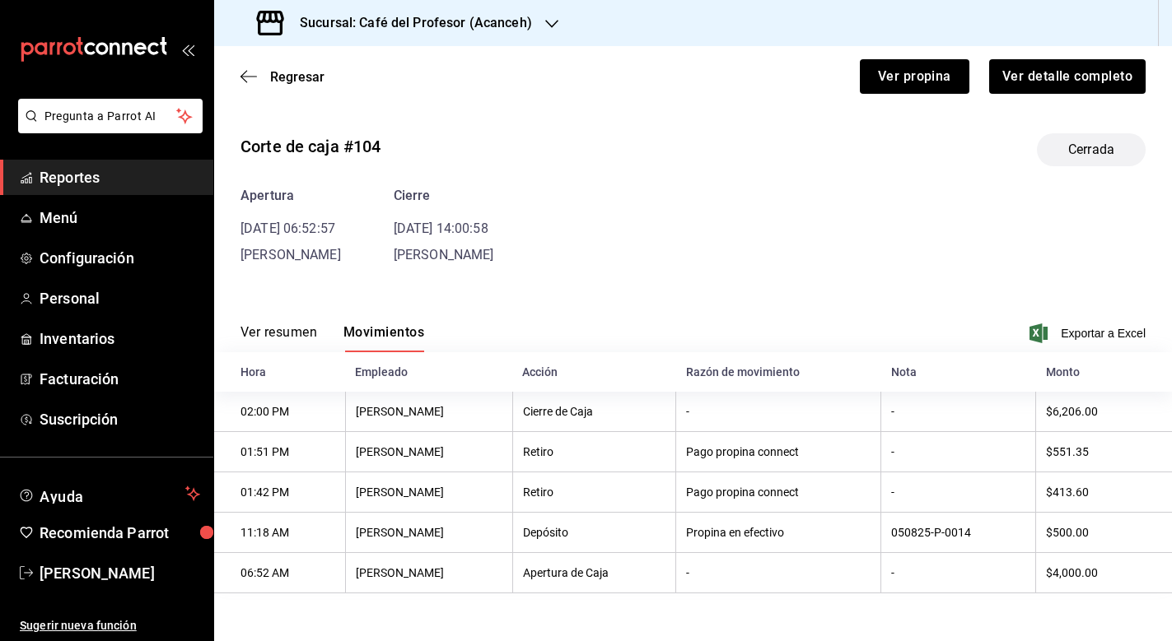
click at [916, 529] on th "050825-P-0014" at bounding box center [958, 533] width 155 height 40
click at [833, 532] on th "Propina en efectivo" at bounding box center [778, 533] width 205 height 40
click at [1059, 84] on button "Ver detalle completo" at bounding box center [1066, 76] width 158 height 35
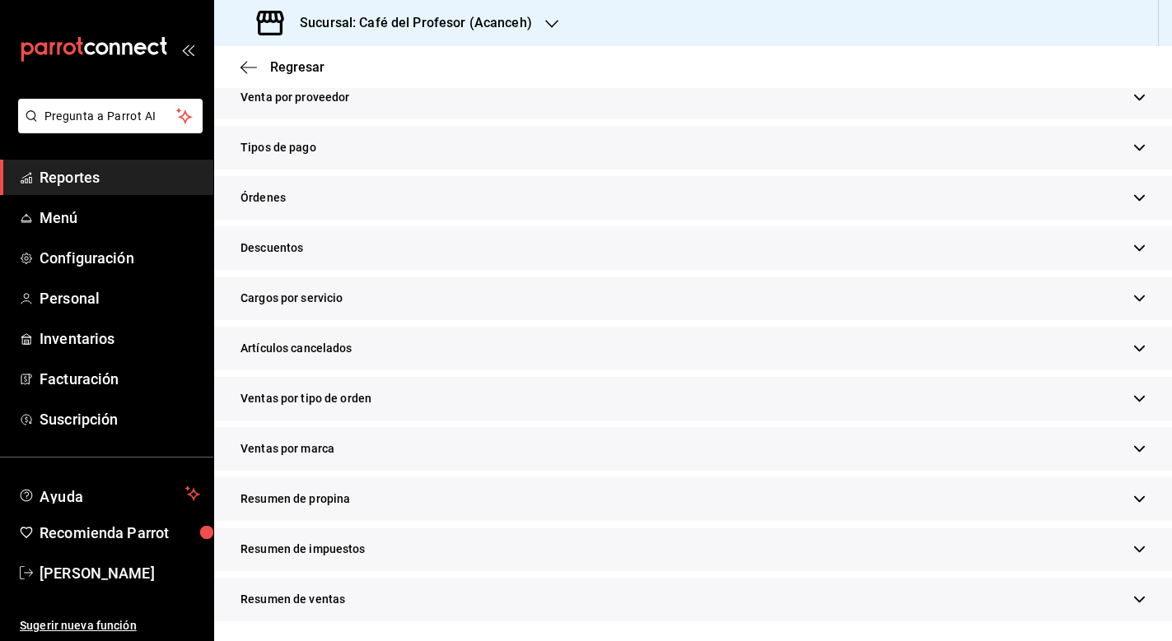
scroll to position [432, 0]
click at [516, 501] on div "Resumen de propina" at bounding box center [693, 500] width 958 height 44
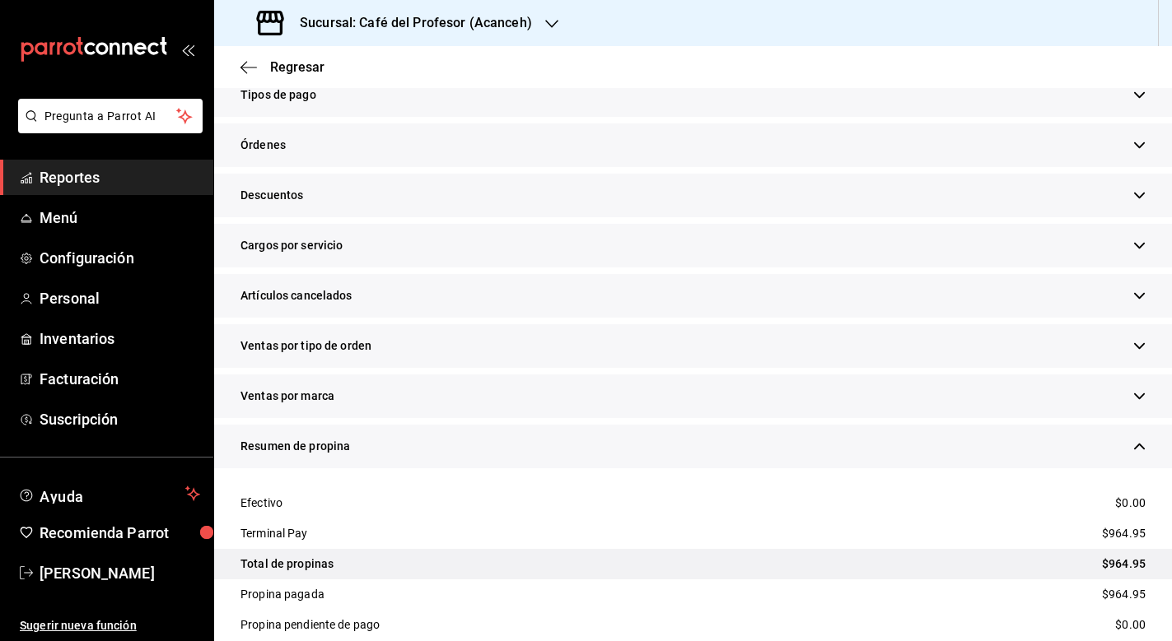
scroll to position [479, 0]
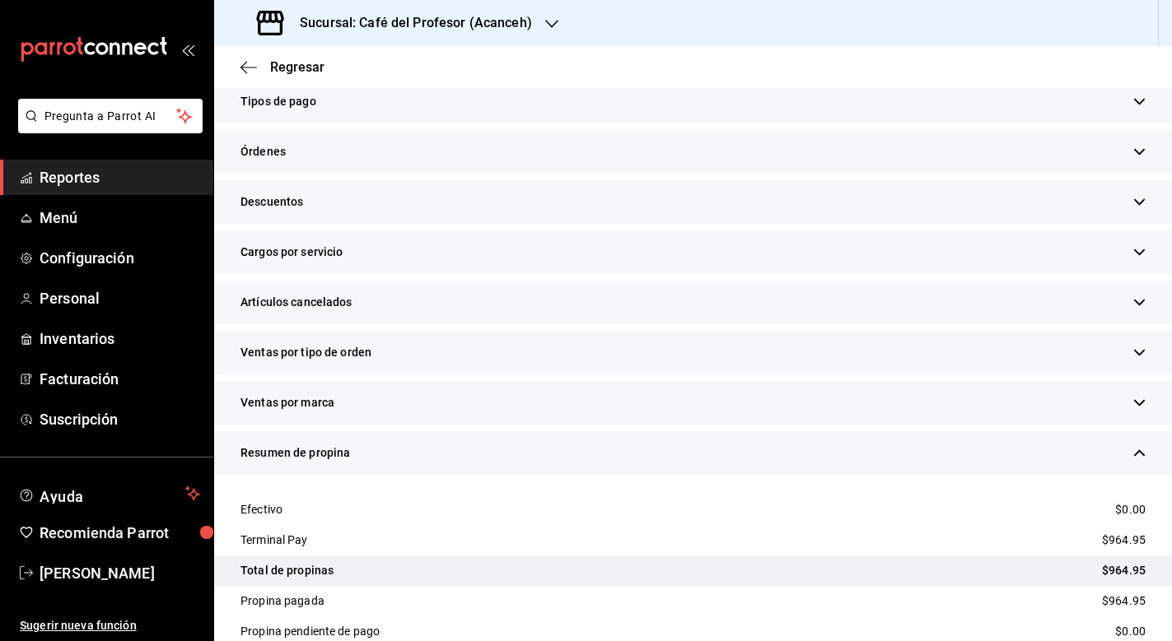
click at [370, 252] on div "Cargos por servicio" at bounding box center [693, 253] width 958 height 44
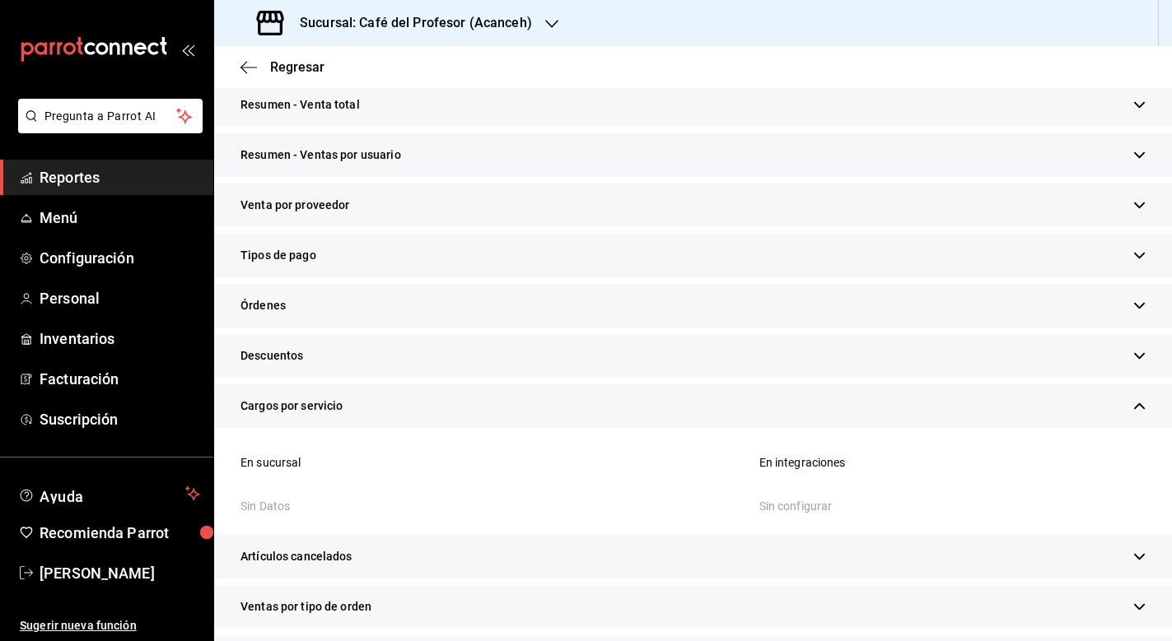
scroll to position [318, 0]
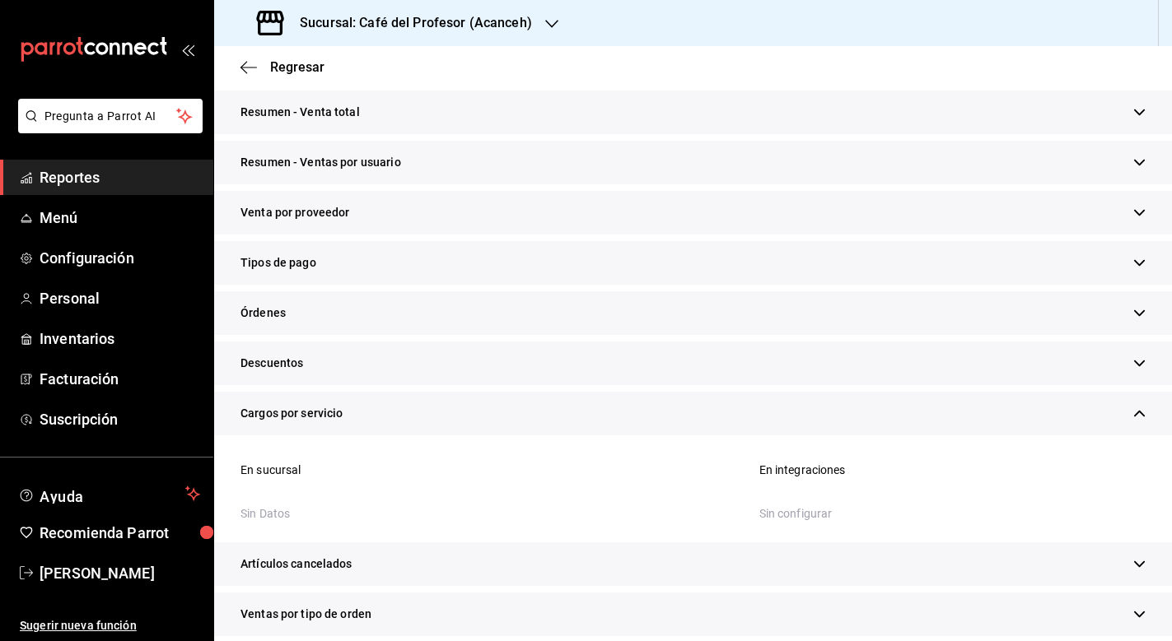
click at [370, 252] on div "Tipos de pago" at bounding box center [693, 263] width 958 height 44
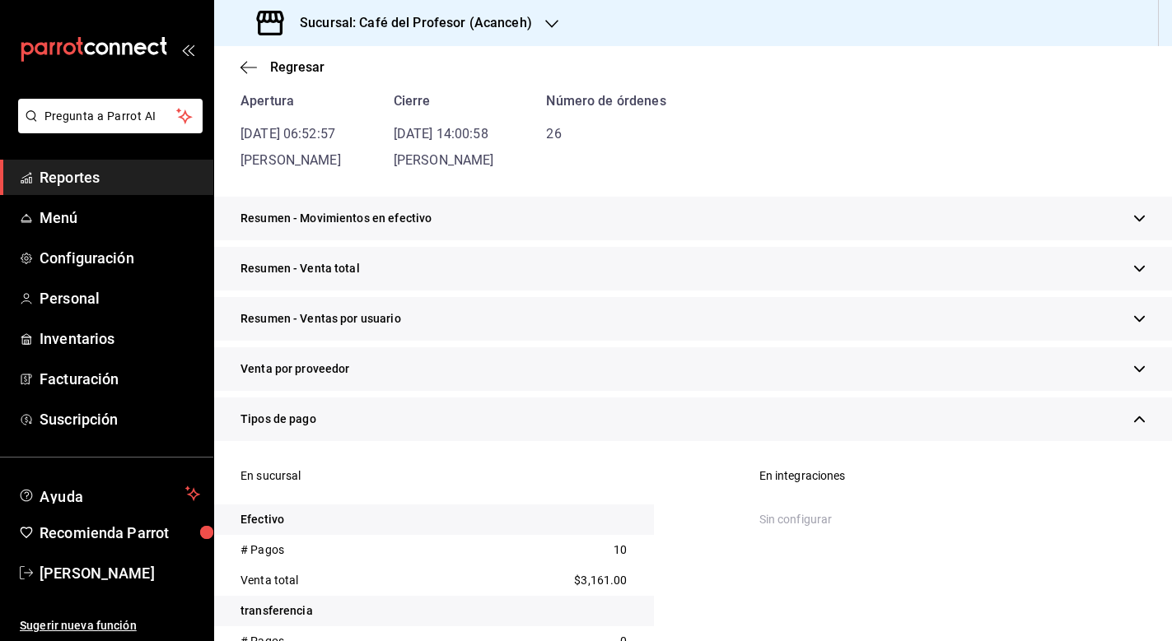
scroll to position [158, 0]
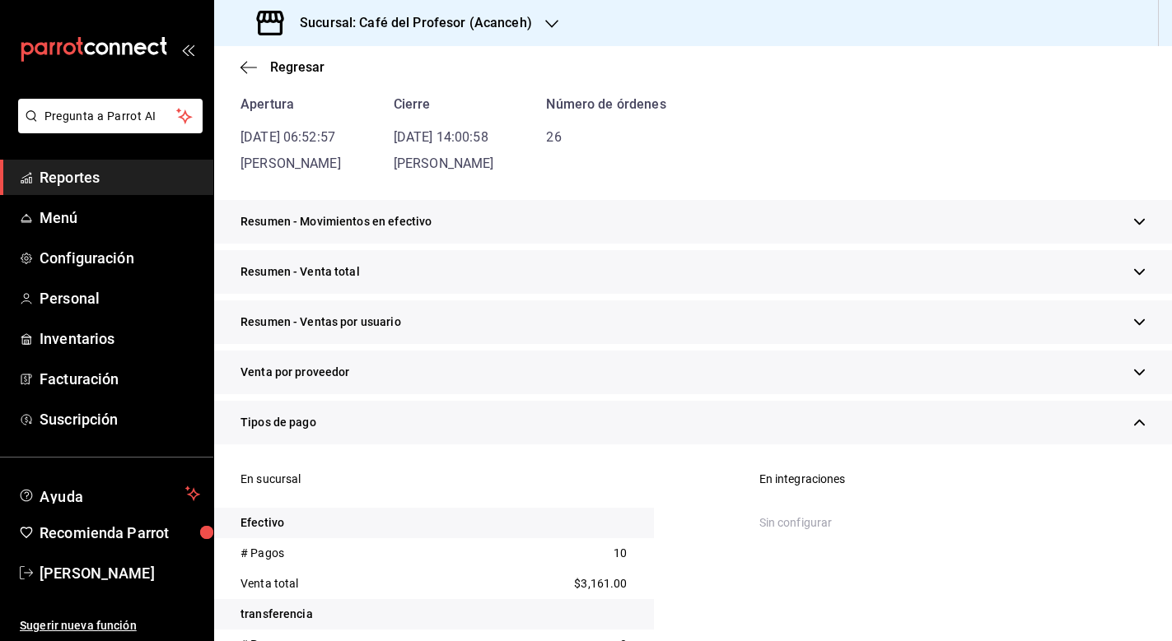
click at [371, 231] on div "Resumen - Movimientos en efectivo" at bounding box center [693, 222] width 958 height 44
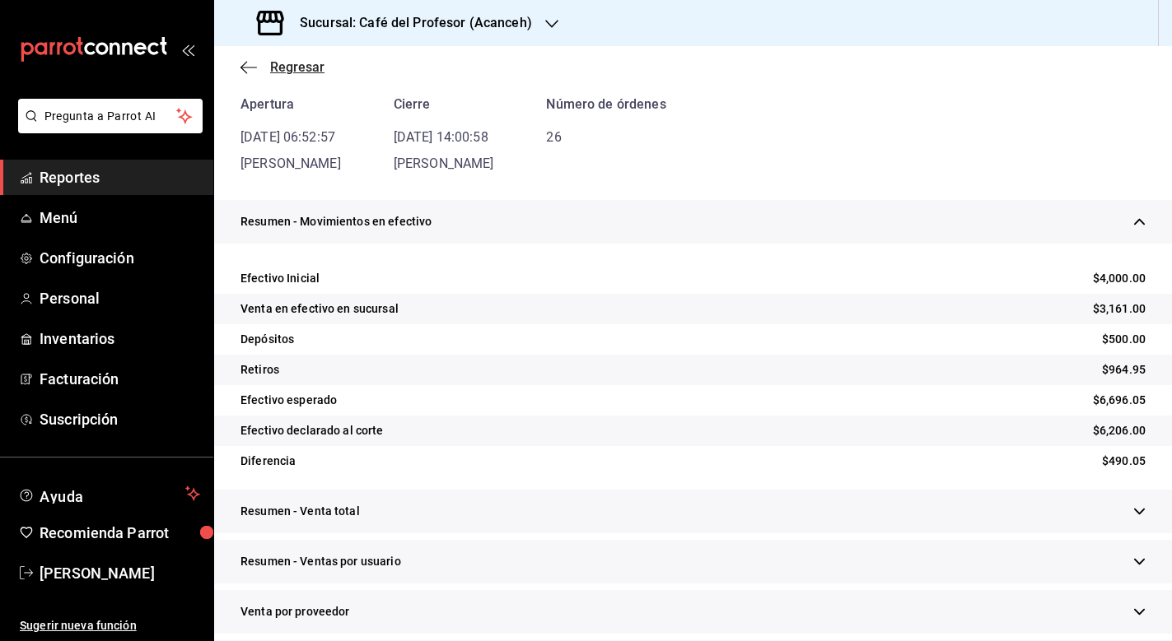
click at [249, 66] on icon "button" at bounding box center [248, 67] width 16 height 15
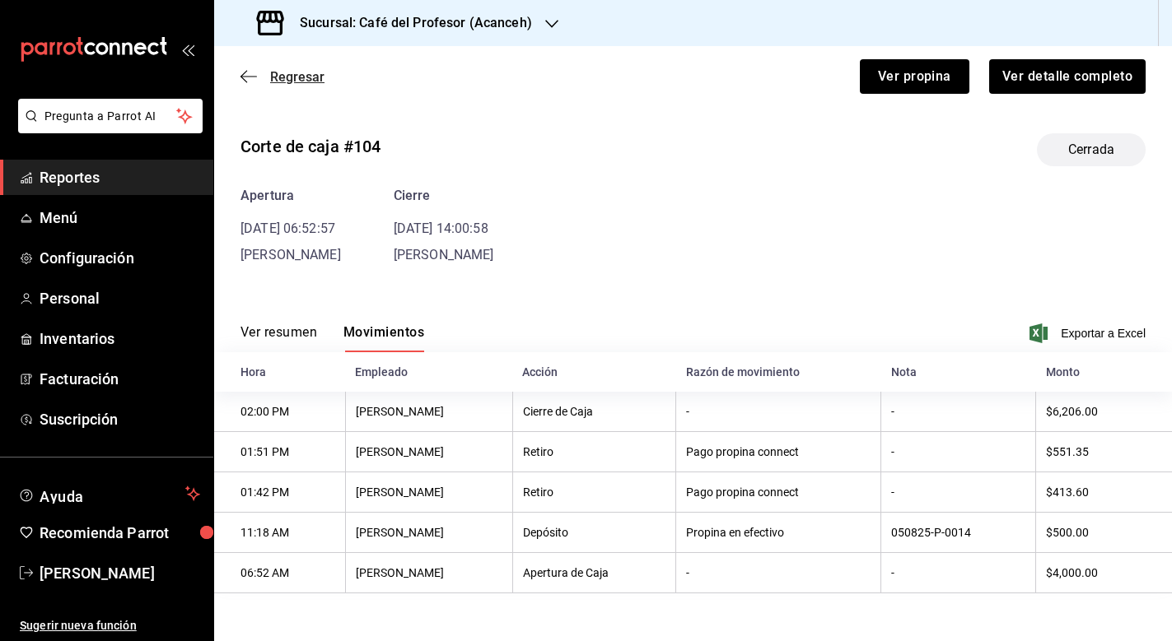
click at [252, 74] on icon "button" at bounding box center [248, 76] width 16 height 15
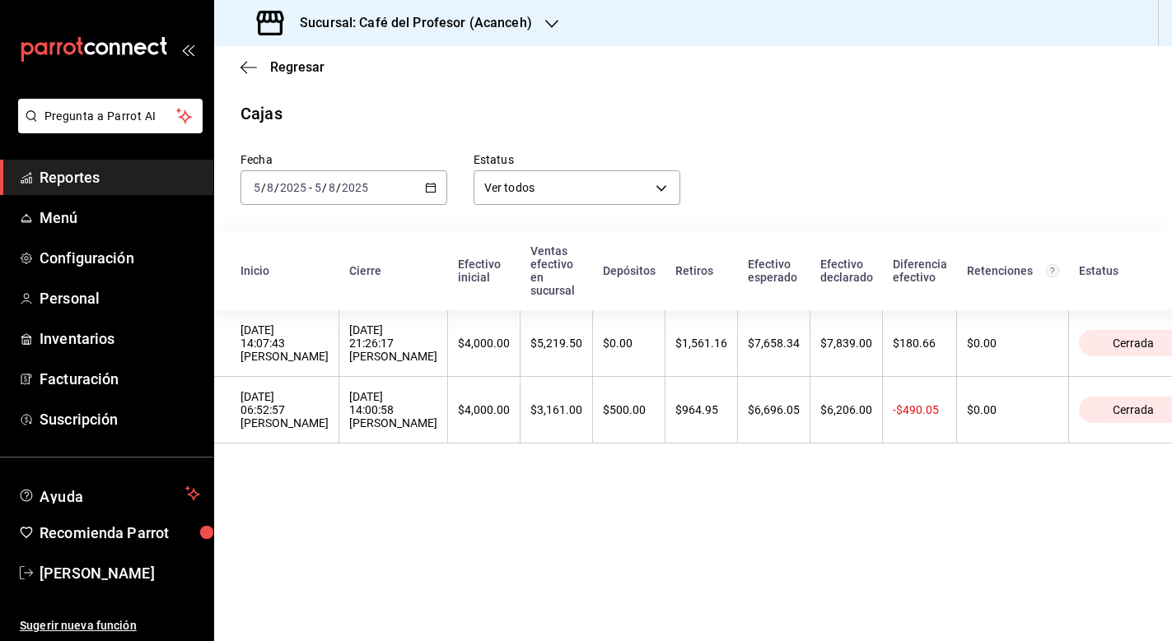
click at [433, 189] on icon "button" at bounding box center [431, 188] width 12 height 12
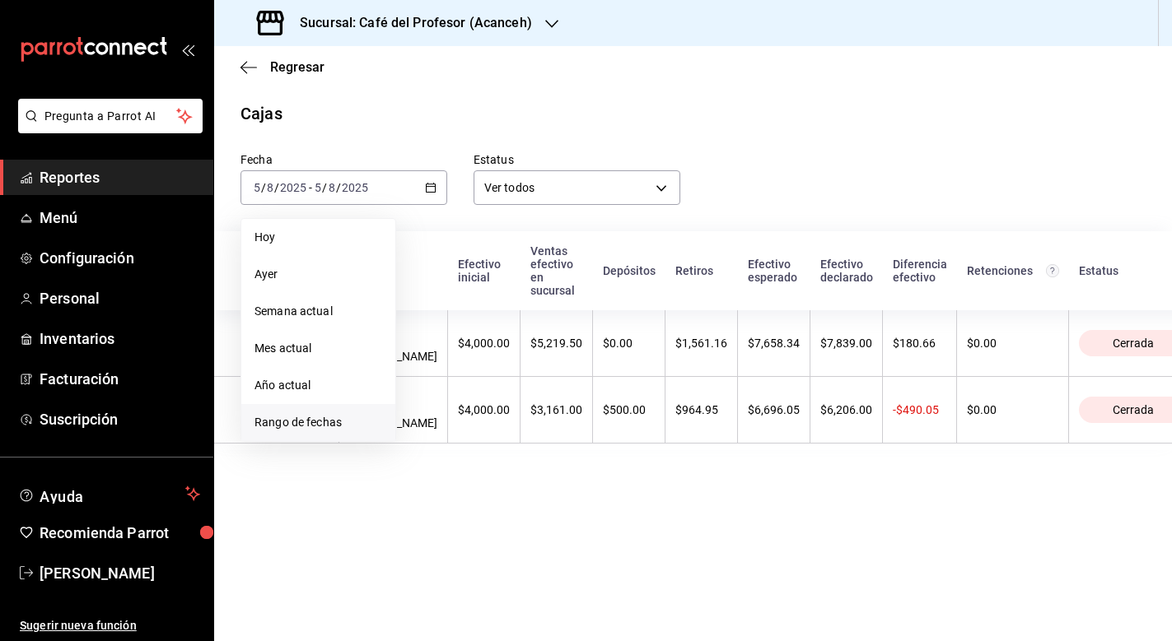
click at [299, 420] on span "Rango de fechas" at bounding box center [318, 422] width 128 height 17
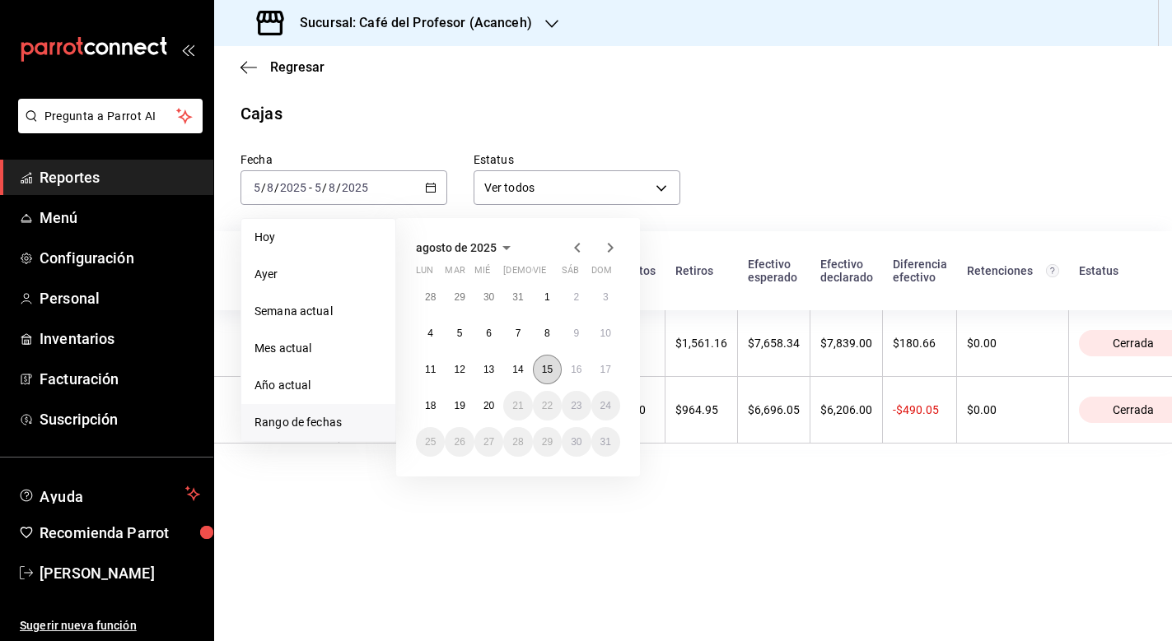
click at [555, 369] on button "15" at bounding box center [547, 370] width 29 height 30
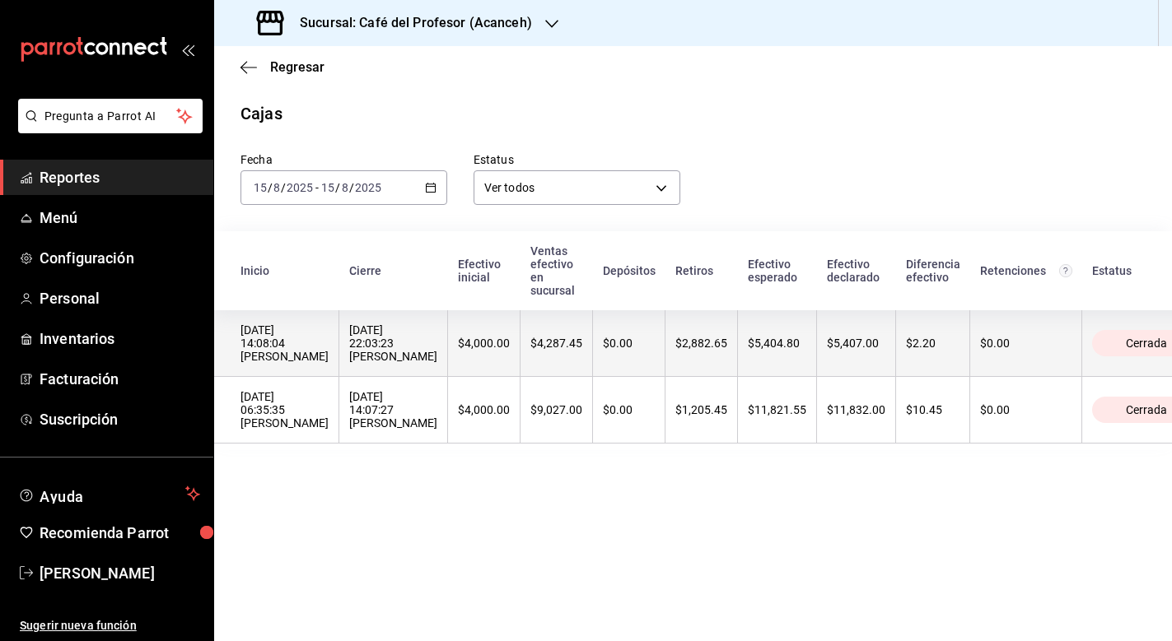
click at [520, 338] on th "$4,287.45" at bounding box center [556, 343] width 72 height 67
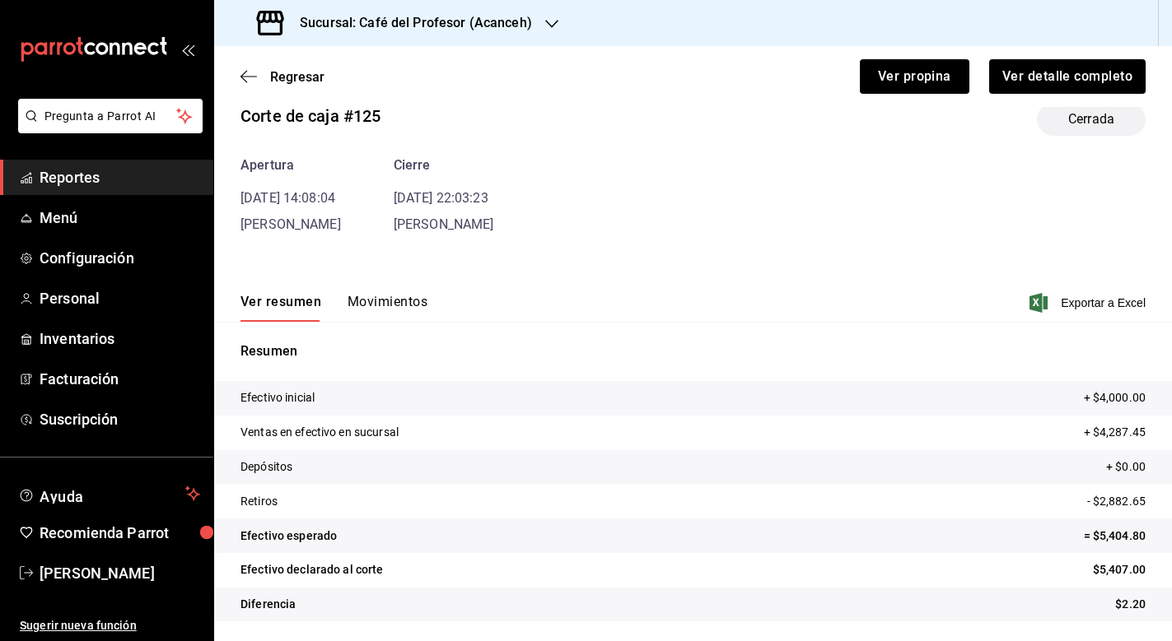
click at [305, 484] on tr "Retiros - $2,882.65" at bounding box center [693, 501] width 958 height 35
click at [282, 596] on p "Diferencia" at bounding box center [267, 604] width 55 height 17
click at [279, 573] on p "Efectivo declarado al corte" at bounding box center [311, 570] width 143 height 17
click at [274, 548] on tr "Efectivo esperado = $5,404.80" at bounding box center [693, 536] width 958 height 35
click at [262, 497] on p "Retiros" at bounding box center [258, 501] width 37 height 17
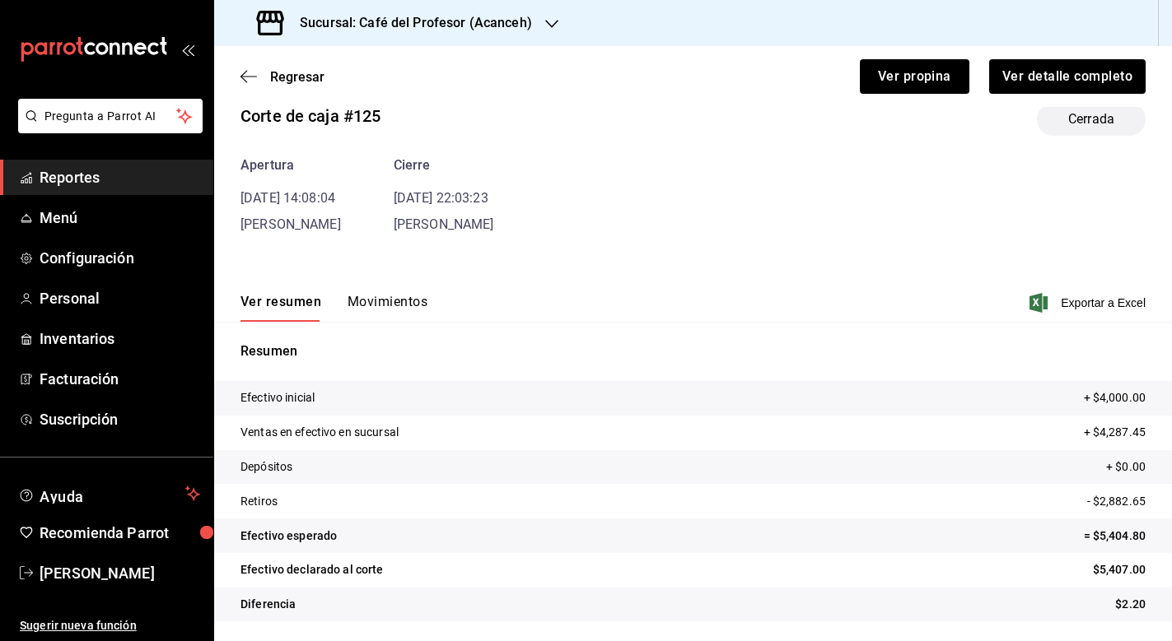
click at [280, 473] on p "Depósitos" at bounding box center [266, 467] width 52 height 17
click at [378, 306] on button "Movimientos" at bounding box center [387, 308] width 80 height 28
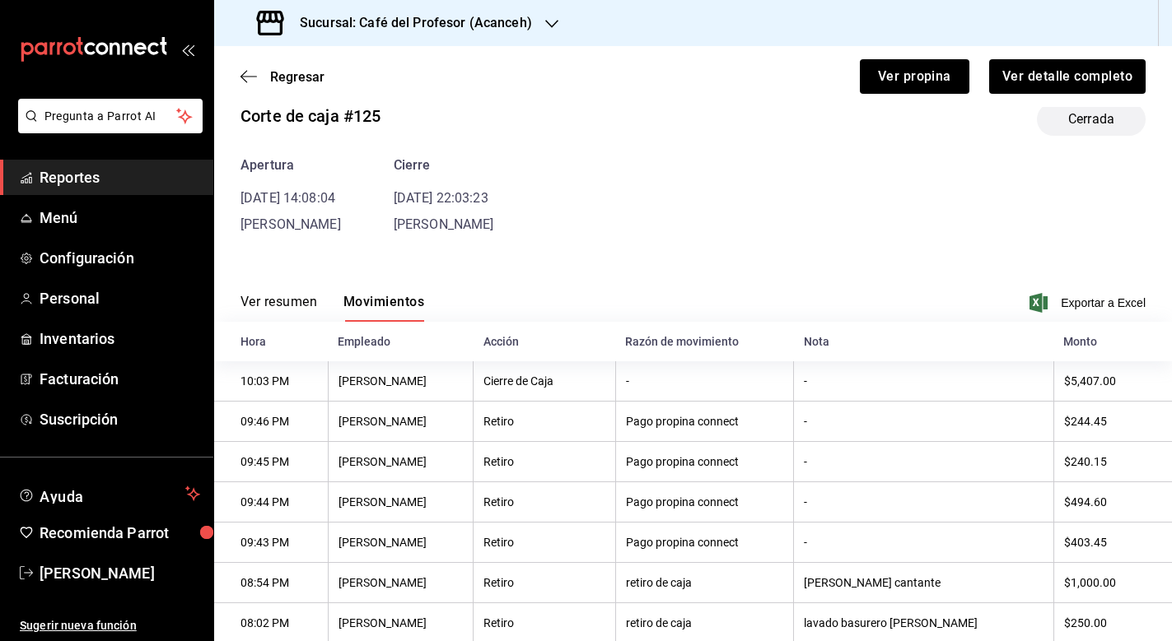
click at [280, 313] on button "Ver resumen" at bounding box center [278, 308] width 77 height 28
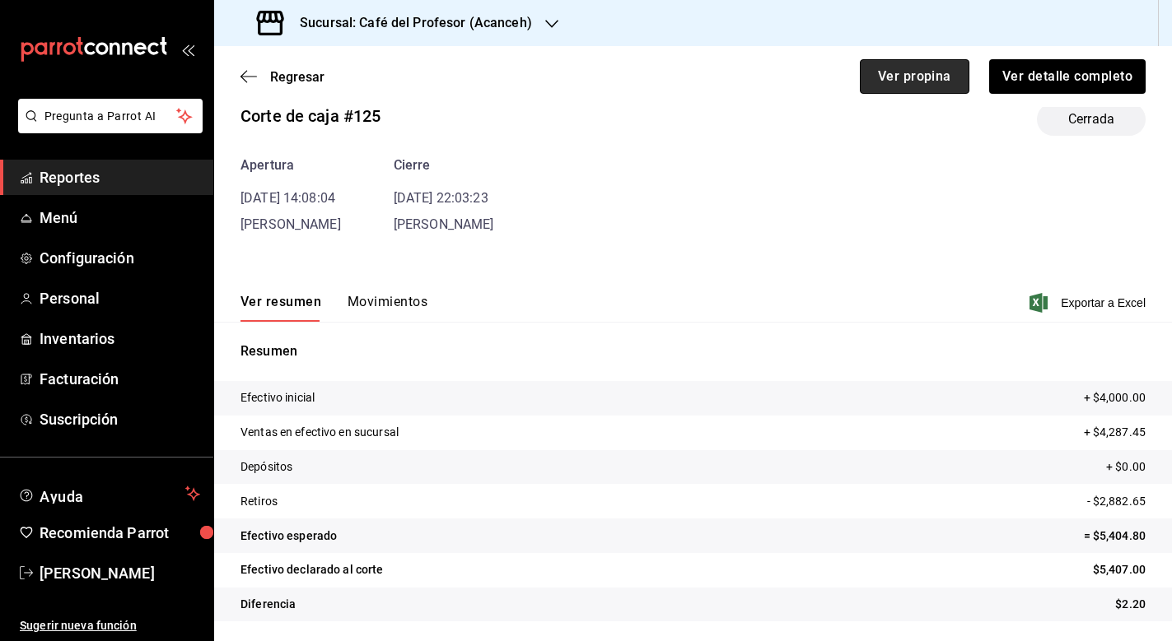
click at [922, 65] on button "Ver propina" at bounding box center [915, 76] width 110 height 35
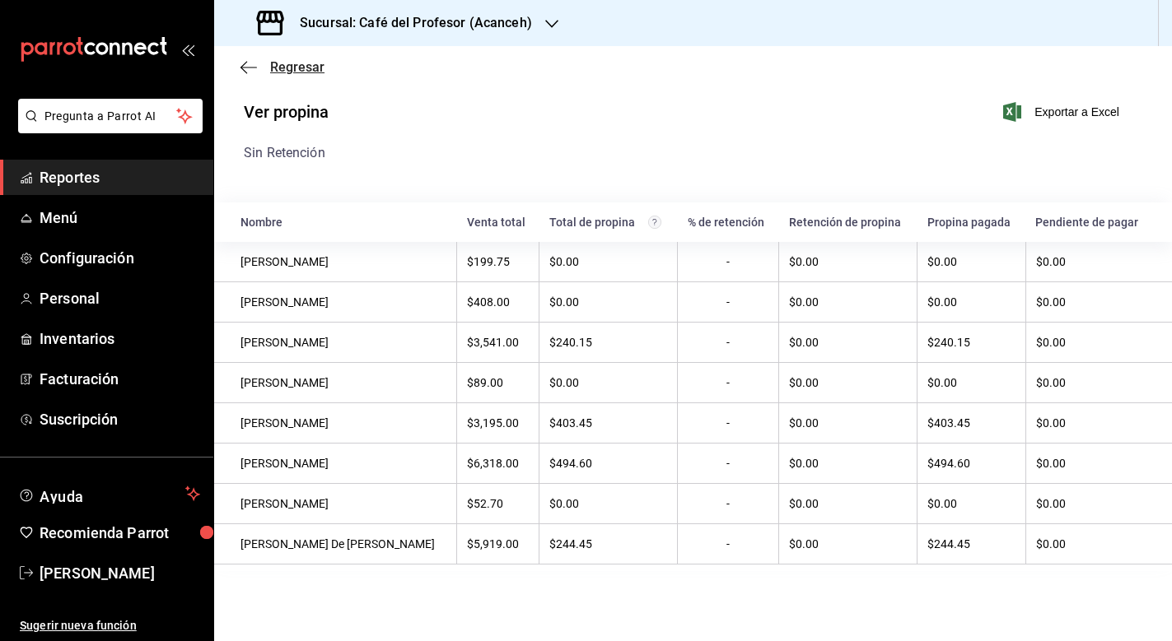
click at [256, 66] on icon "button" at bounding box center [248, 67] width 16 height 15
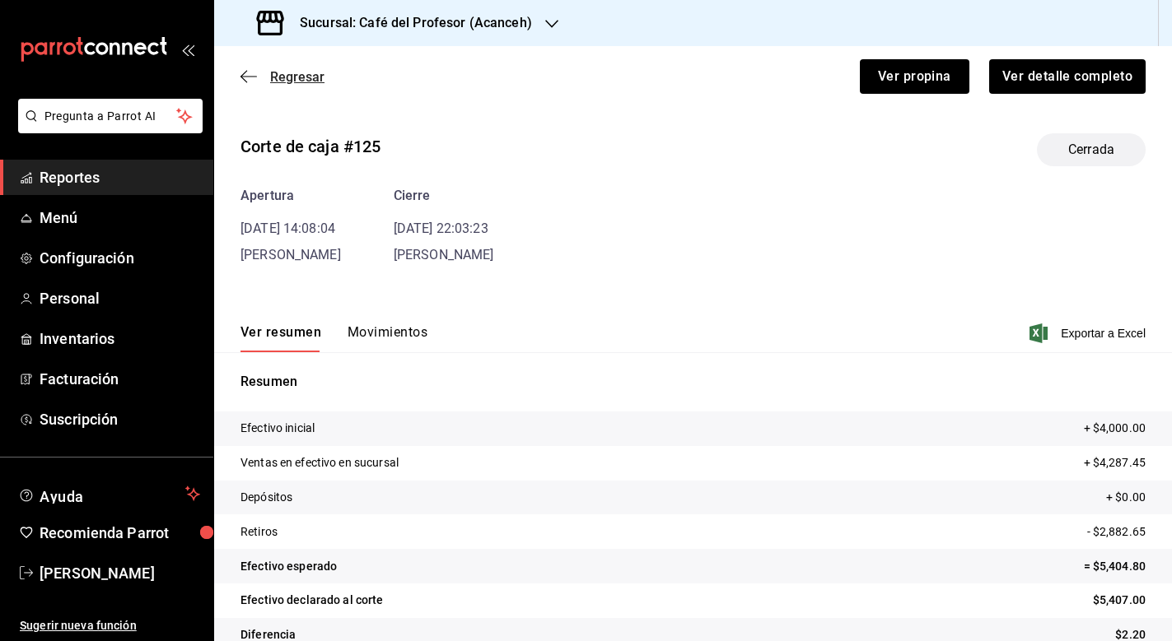
click at [241, 77] on icon "button" at bounding box center [243, 77] width 7 height 12
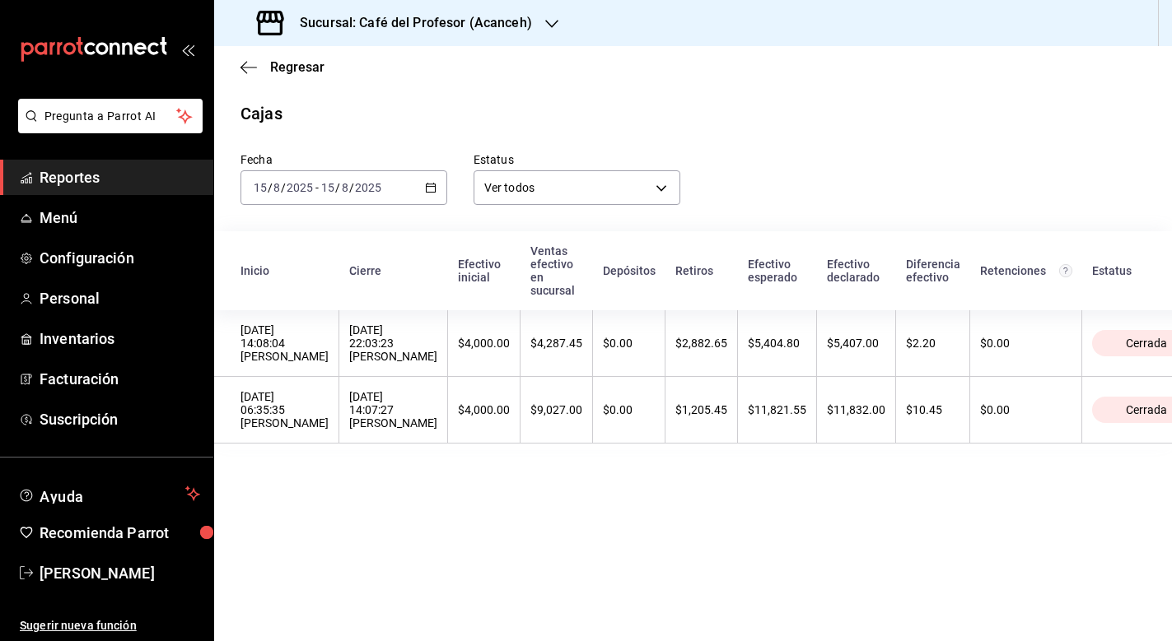
click at [428, 185] on icon "button" at bounding box center [431, 188] width 12 height 12
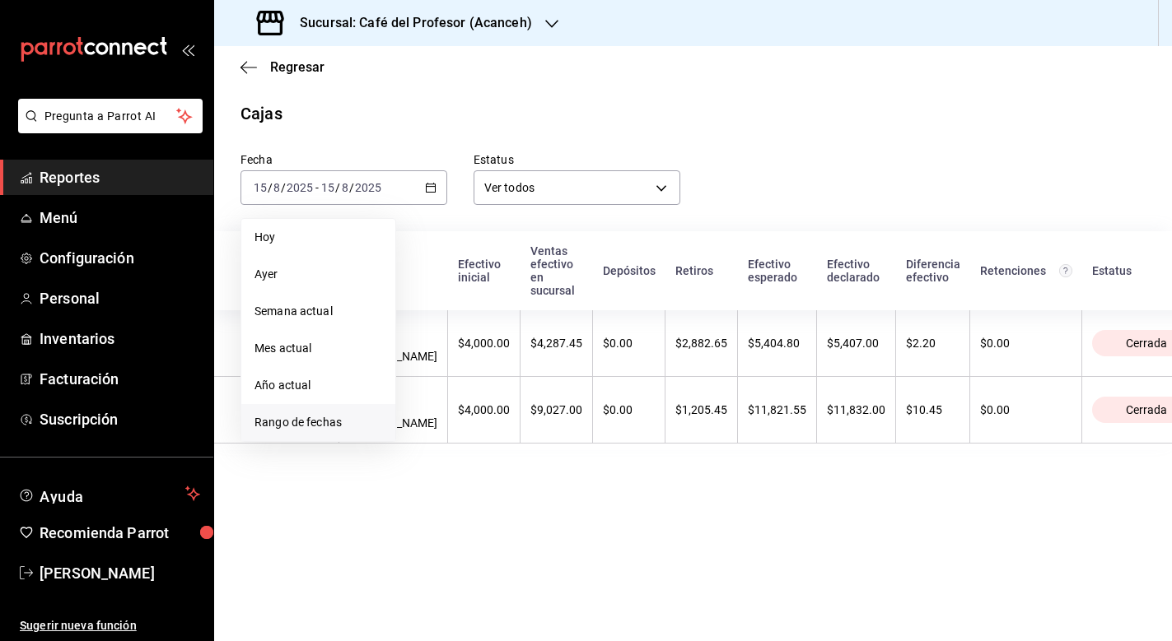
click at [310, 420] on span "Rango de fechas" at bounding box center [318, 422] width 128 height 17
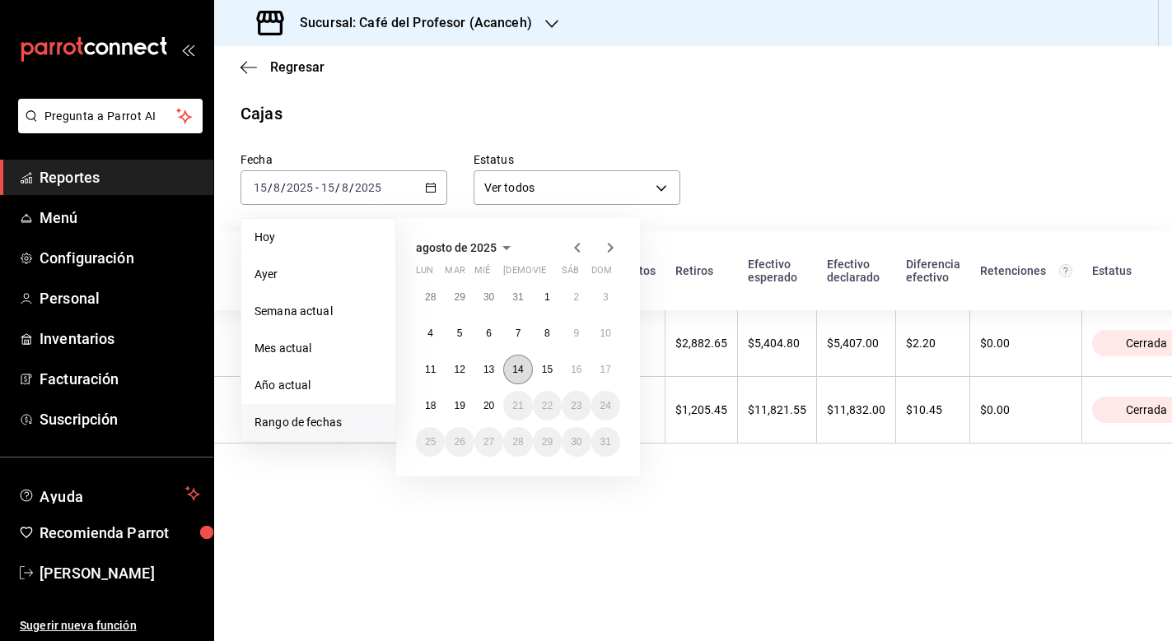
click at [529, 373] on button "14" at bounding box center [517, 370] width 29 height 30
click at [523, 372] on abbr "14" at bounding box center [517, 370] width 11 height 12
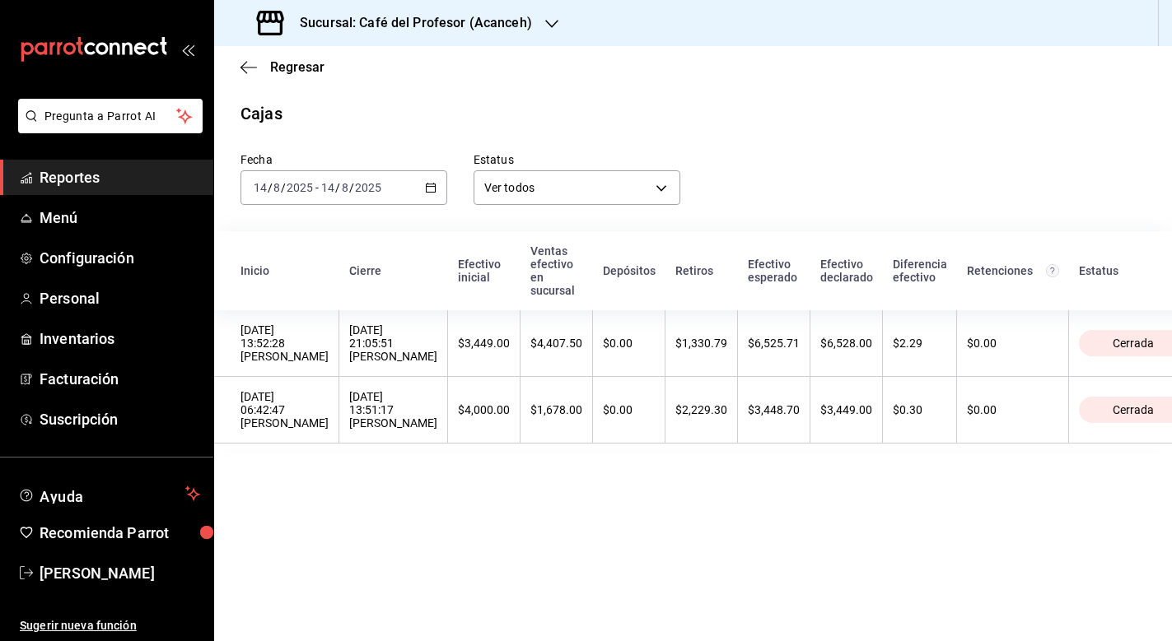
click at [427, 182] on icon "button" at bounding box center [431, 188] width 12 height 12
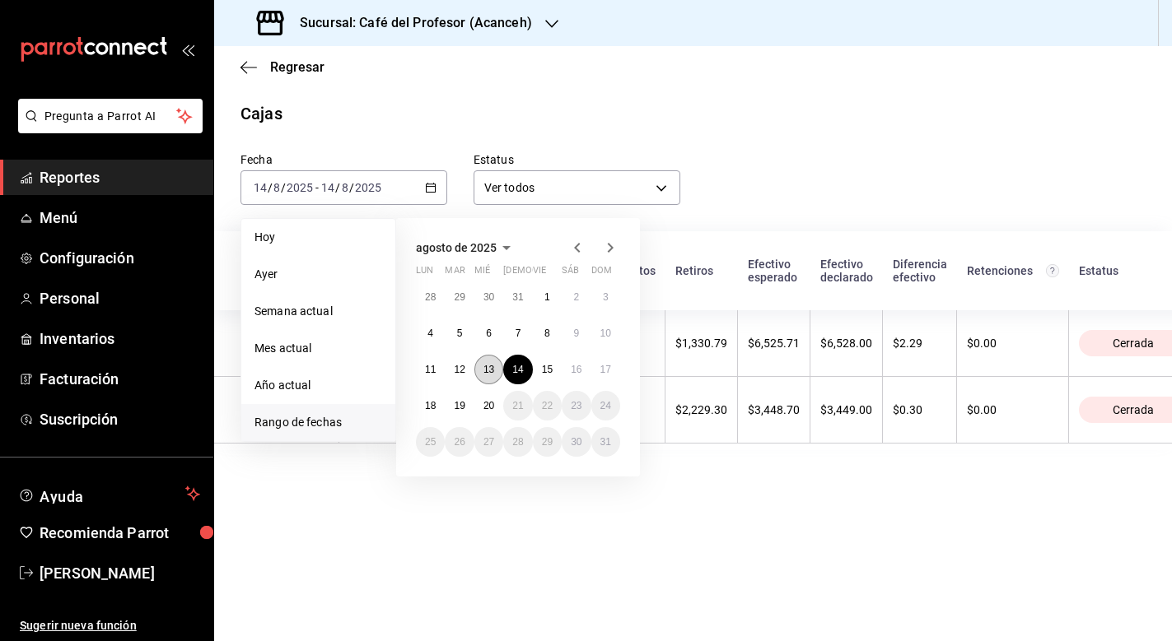
click at [489, 373] on abbr "13" at bounding box center [488, 370] width 11 height 12
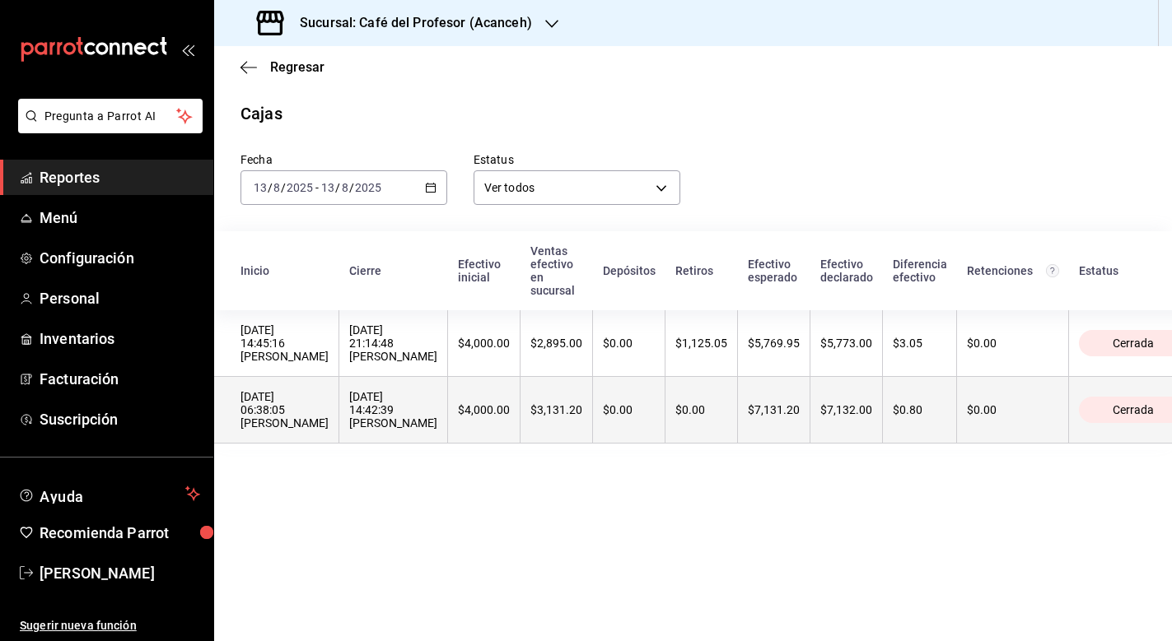
click at [595, 408] on th "$0.00" at bounding box center [629, 410] width 72 height 67
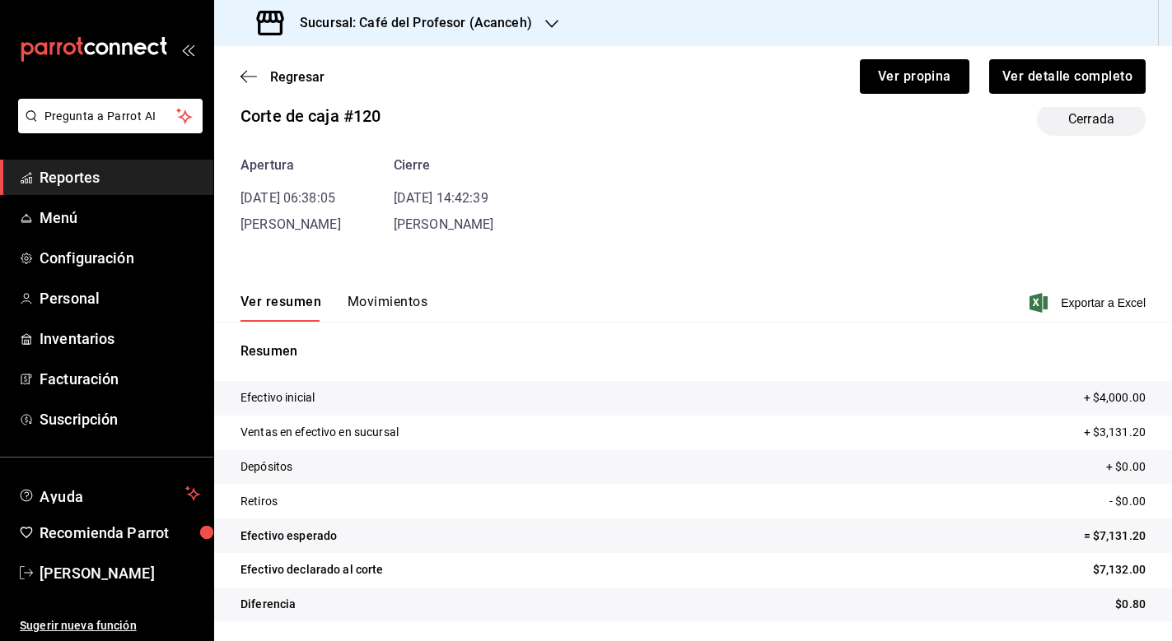
scroll to position [30, 0]
click at [916, 72] on button "Ver propina" at bounding box center [915, 76] width 110 height 35
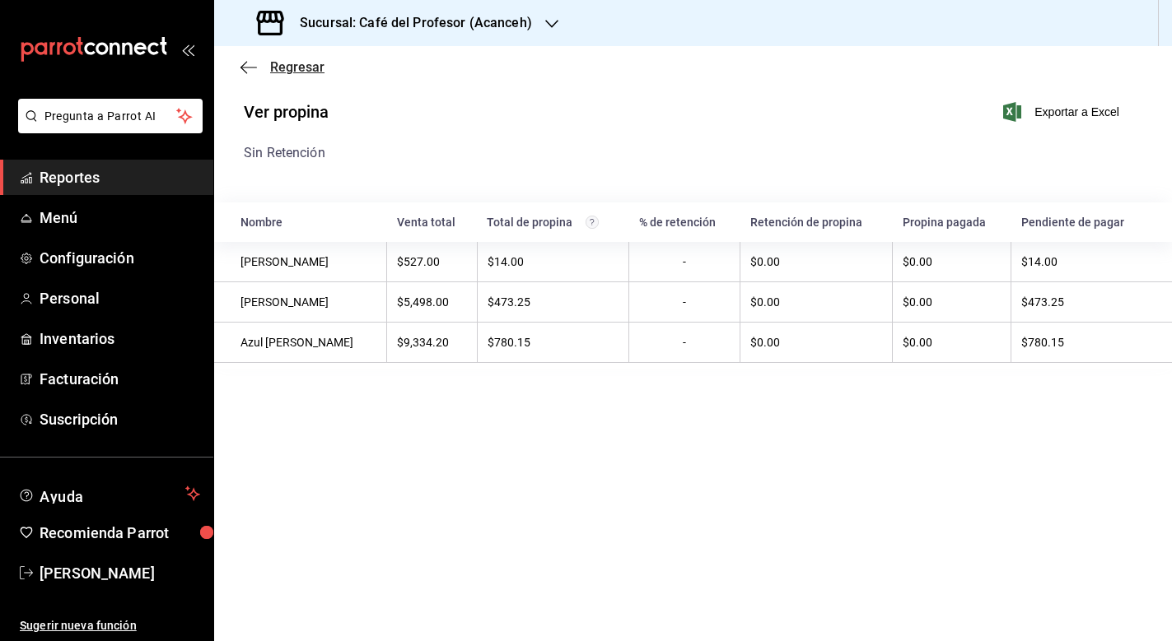
click at [252, 65] on icon "button" at bounding box center [248, 67] width 16 height 15
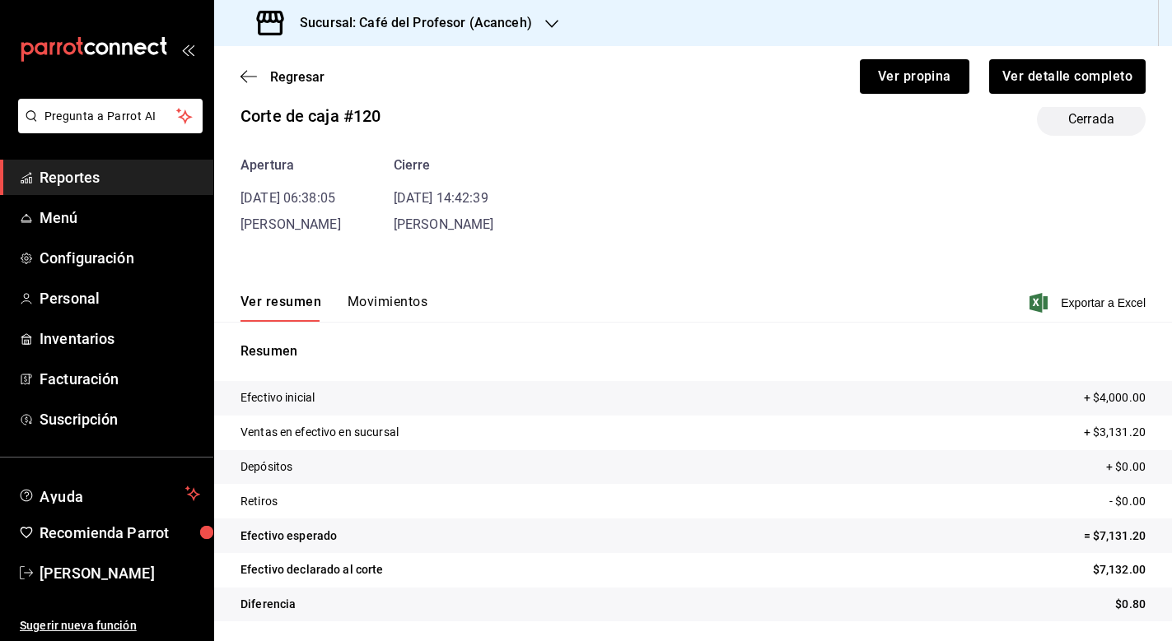
scroll to position [30, 0]
click at [289, 471] on p "Depósitos" at bounding box center [266, 467] width 52 height 17
click at [395, 380] on div "Resumen Efectivo inicial + $4,000.00 Ventas en efectivo en sucursal + $3,131.20…" at bounding box center [693, 492] width 958 height 300
